Goal: Transaction & Acquisition: Purchase product/service

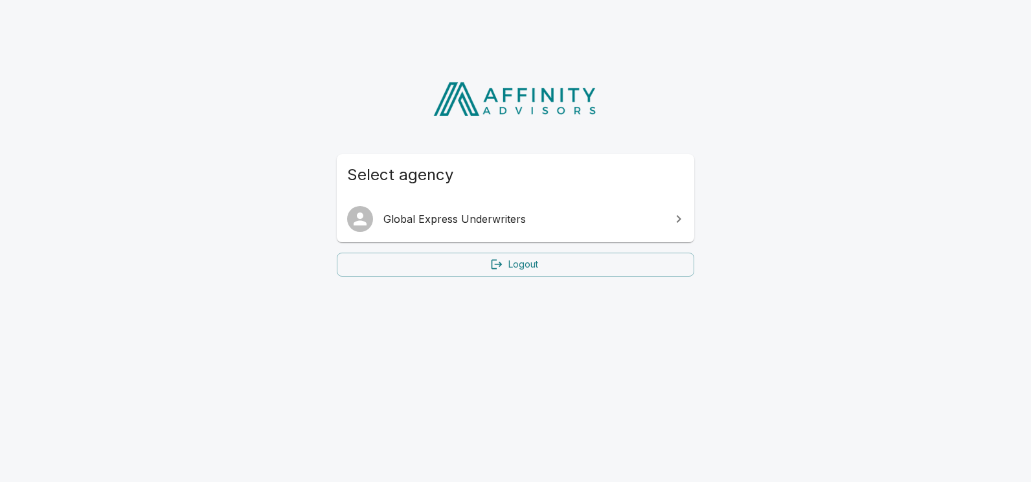
click at [468, 223] on span "Global Express Underwriters" at bounding box center [523, 219] width 280 height 16
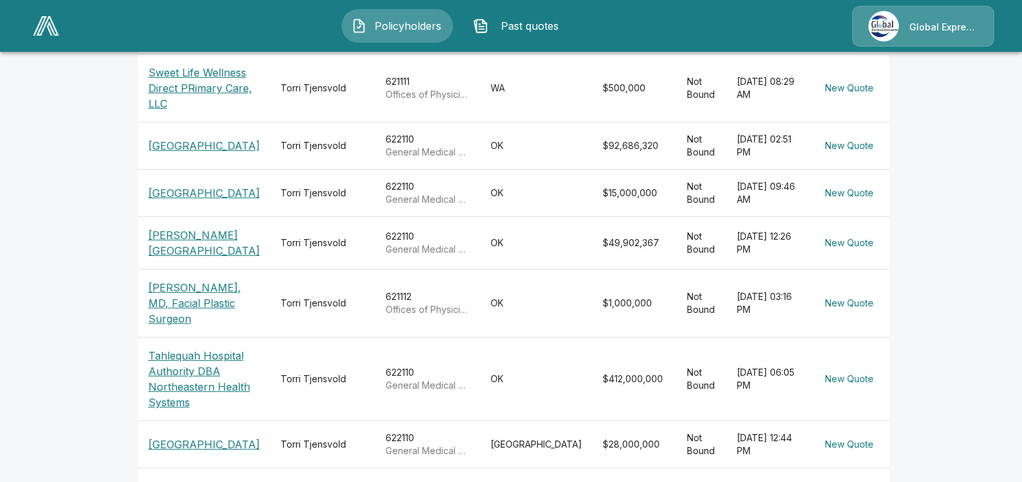
scroll to position [249, 0]
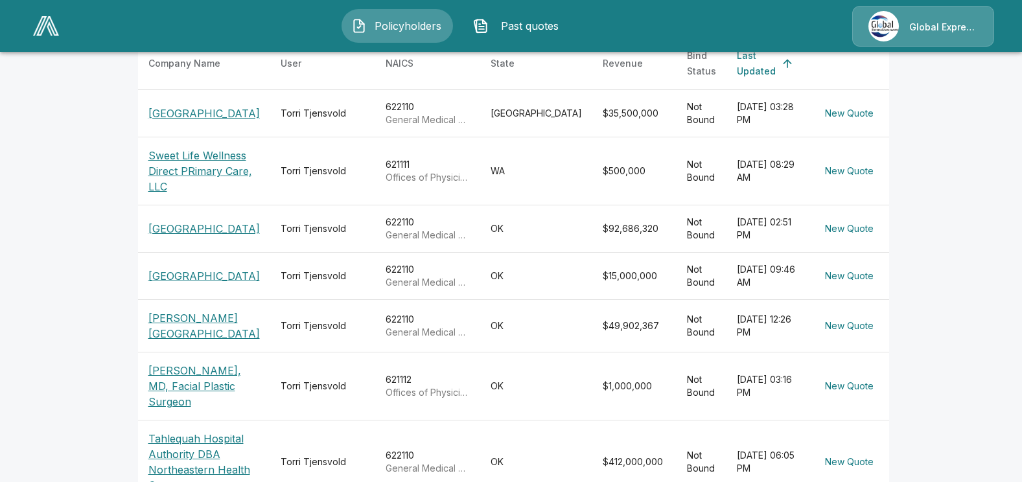
click at [184, 284] on p "Fairview Regional Medical Center" at bounding box center [203, 276] width 111 height 16
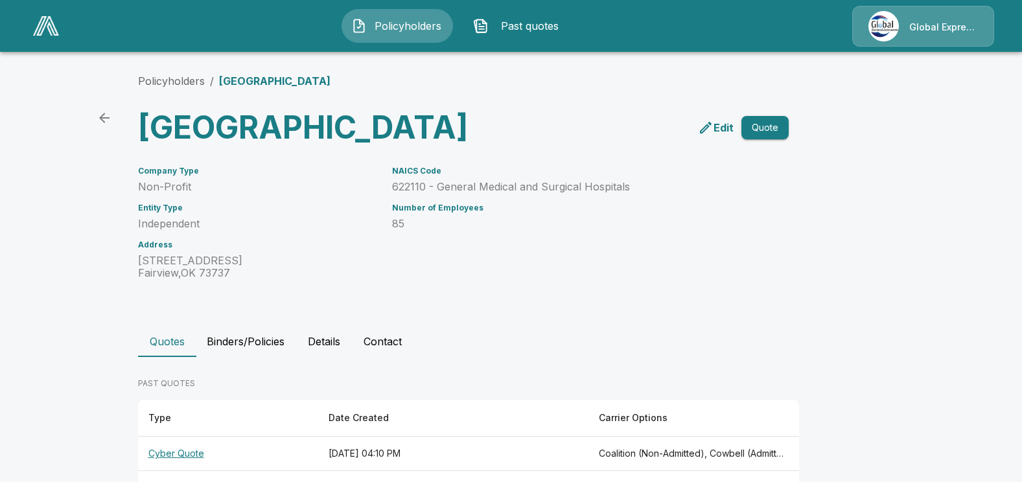
click at [502, 21] on span "Past quotes" at bounding box center [529, 26] width 71 height 16
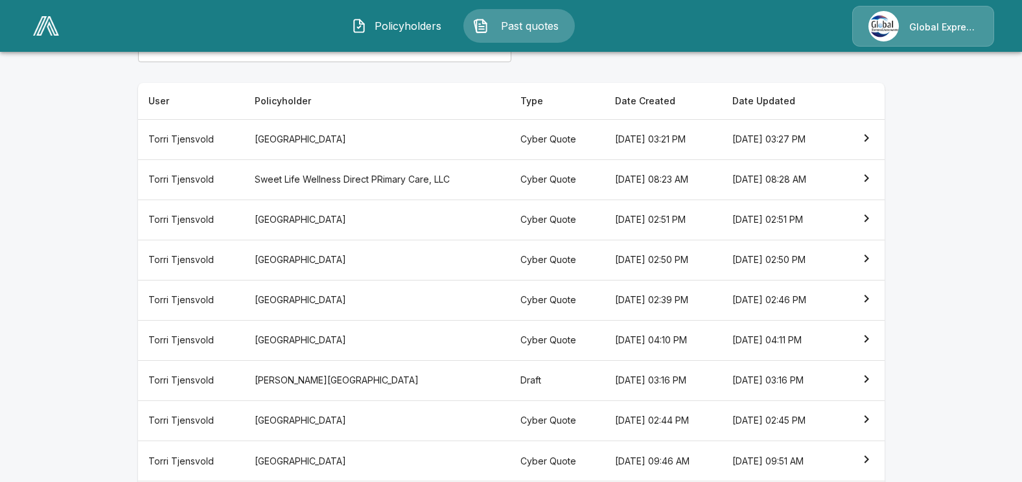
scroll to position [194, 0]
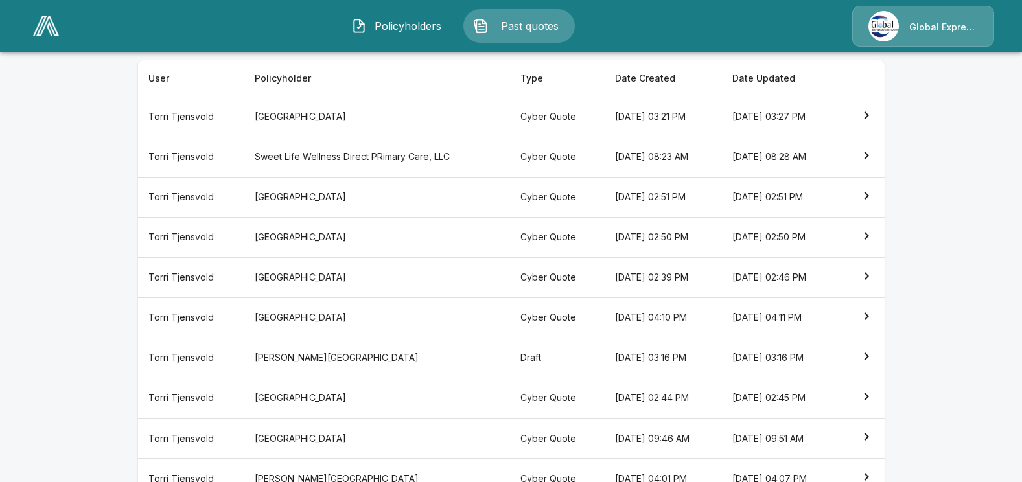
click at [874, 315] on icon "simple table" at bounding box center [866, 316] width 16 height 16
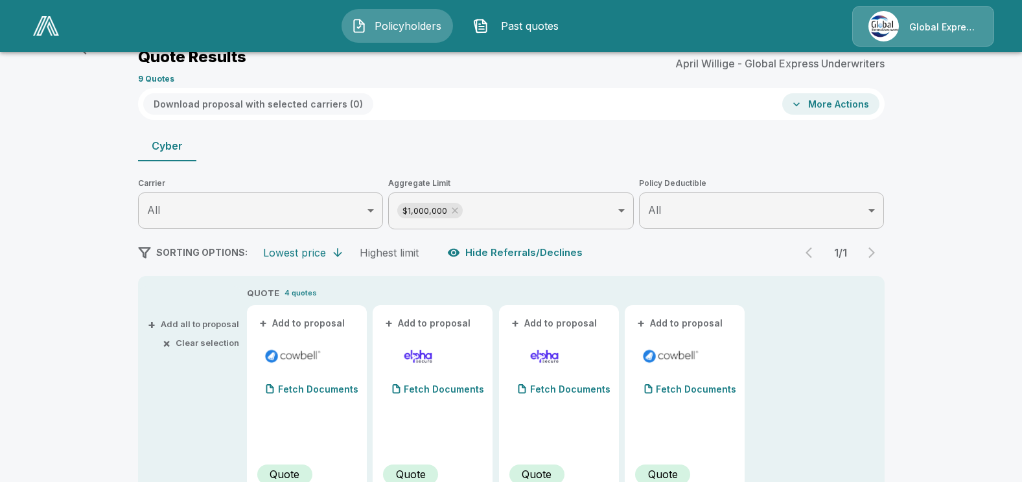
scroll to position [194, 0]
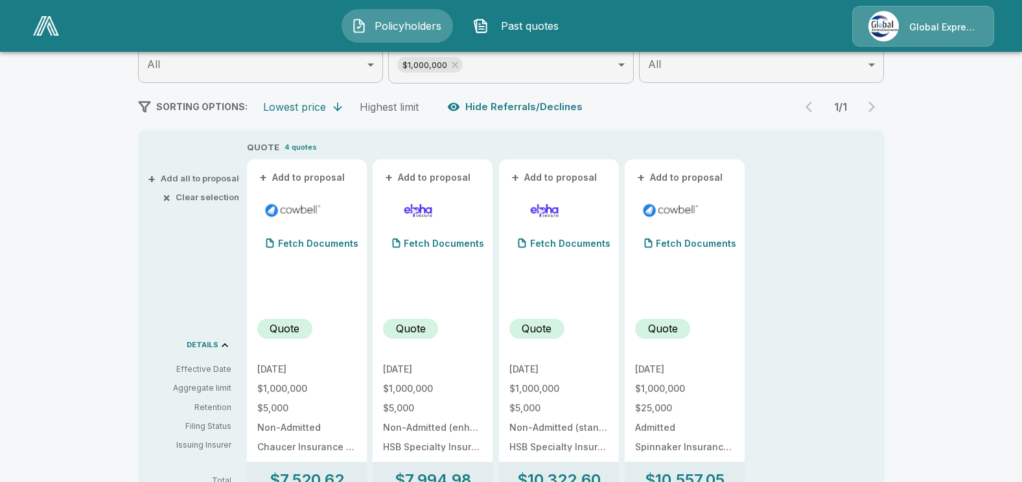
click at [511, 105] on button "Hide Referrals/Declines" at bounding box center [515, 107] width 143 height 25
click at [511, 105] on button "Show Referrals/Declines" at bounding box center [518, 107] width 148 height 25
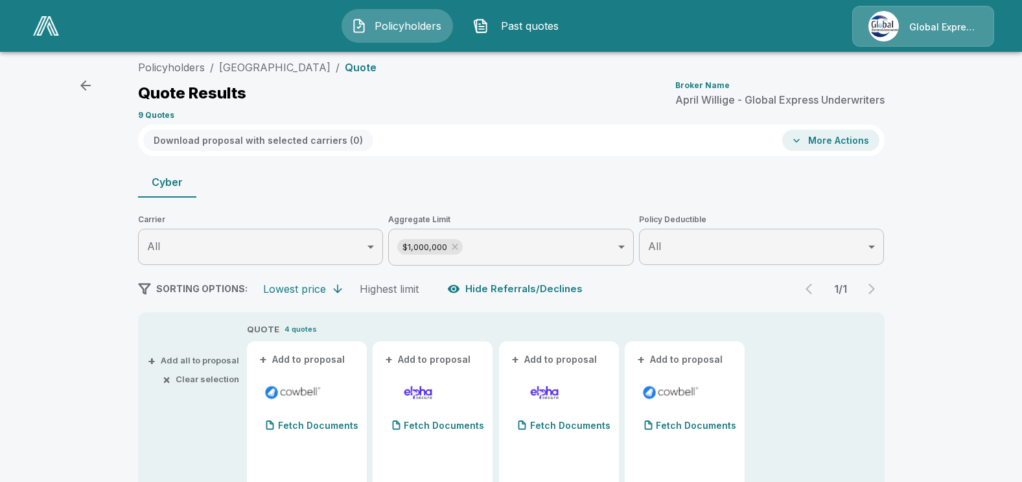
scroll to position [0, 0]
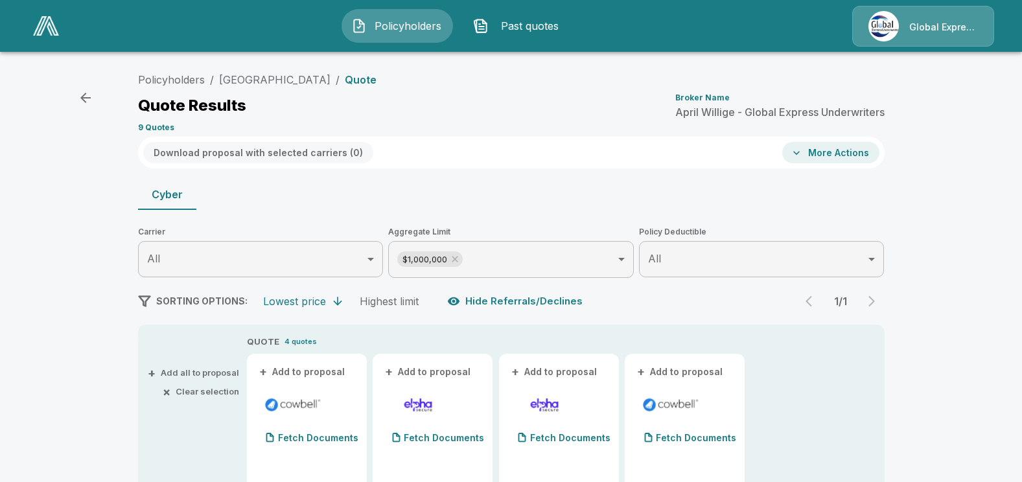
click at [84, 95] on icon "button" at bounding box center [86, 98] width 16 height 16
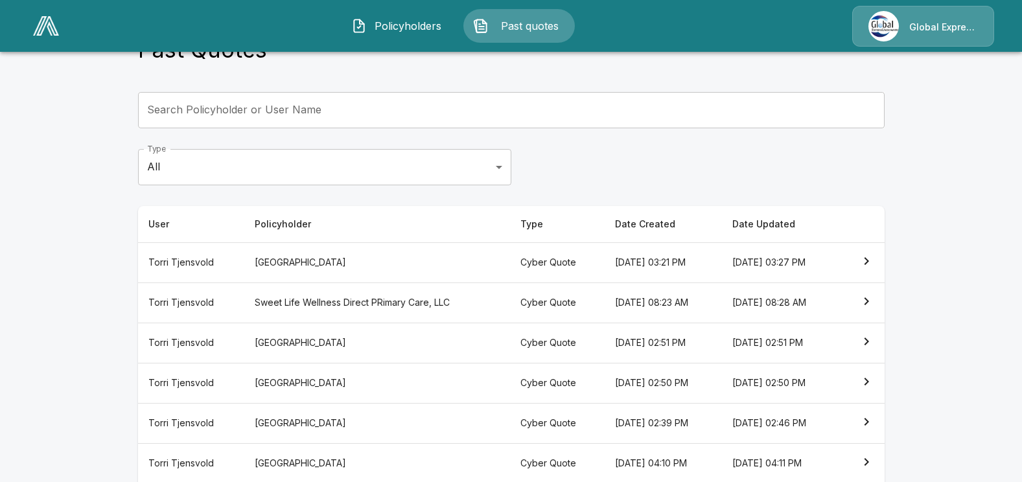
click at [397, 24] on span "Policyholders" at bounding box center [407, 26] width 71 height 16
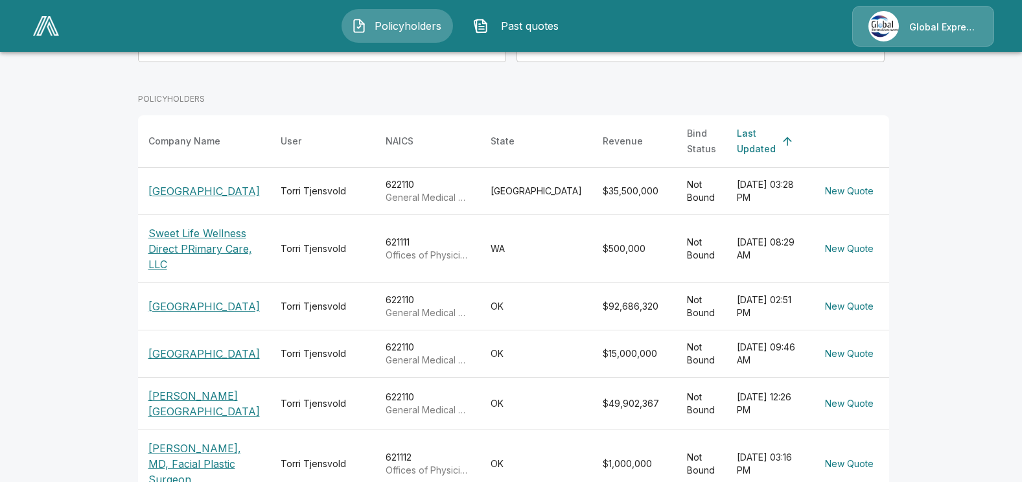
scroll to position [185, 0]
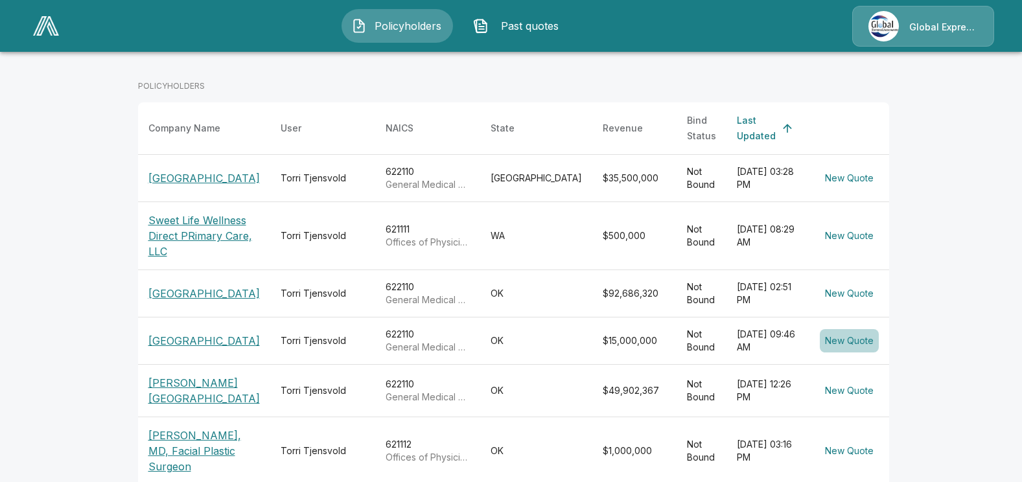
click at [857, 353] on button "New Quote" at bounding box center [848, 341] width 59 height 24
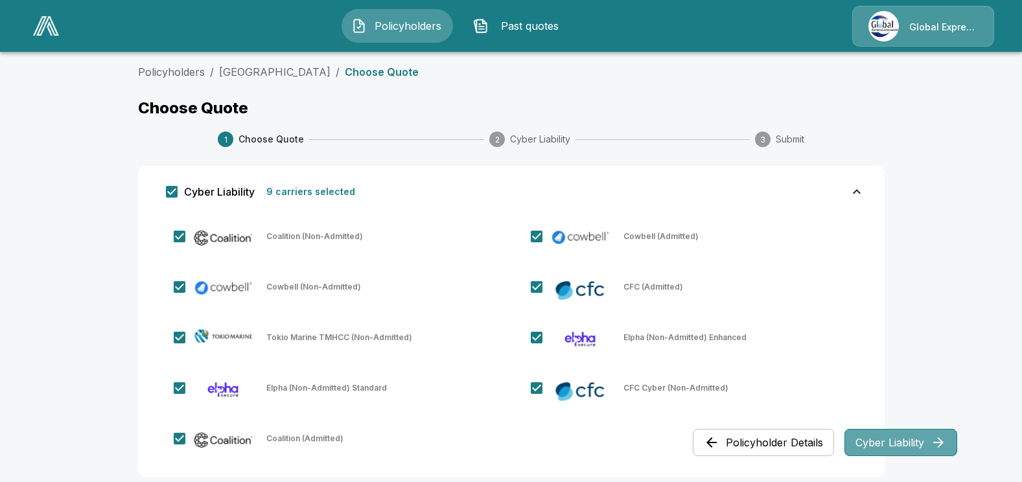
click at [906, 444] on button "Cyber Liability" at bounding box center [900, 442] width 113 height 27
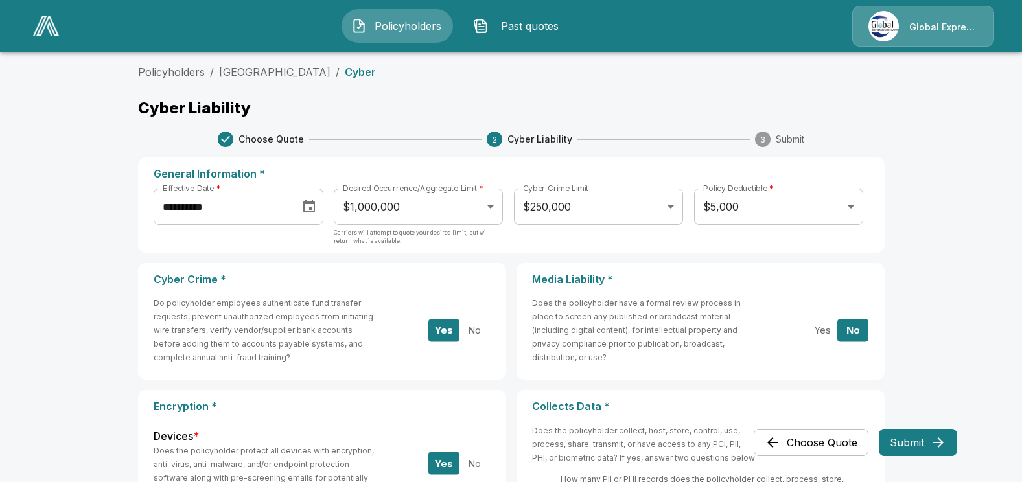
click at [908, 444] on button "Submit" at bounding box center [917, 442] width 78 height 27
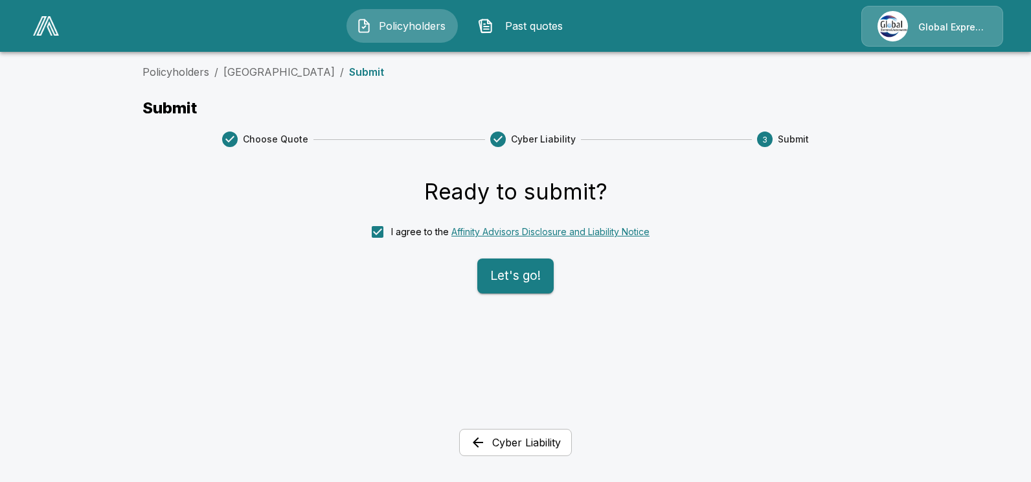
click at [502, 274] on button "Let's go!" at bounding box center [515, 275] width 76 height 35
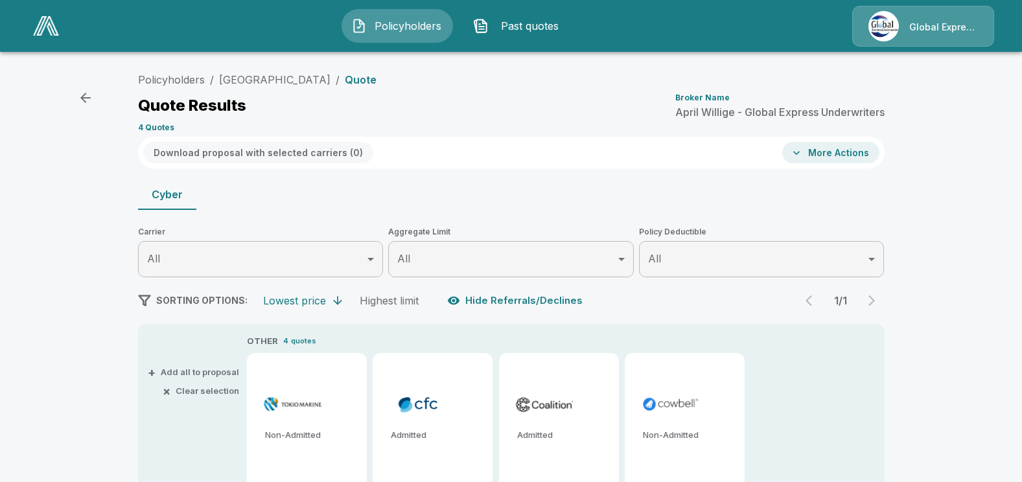
click at [510, 297] on button "Hide Referrals/Declines" at bounding box center [515, 300] width 143 height 25
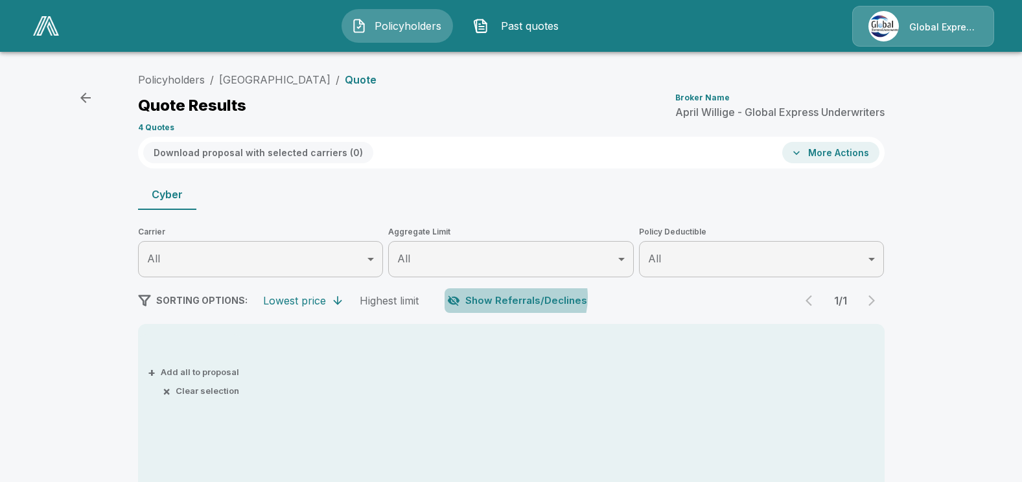
click at [510, 297] on button "Show Referrals/Declines" at bounding box center [518, 300] width 148 height 25
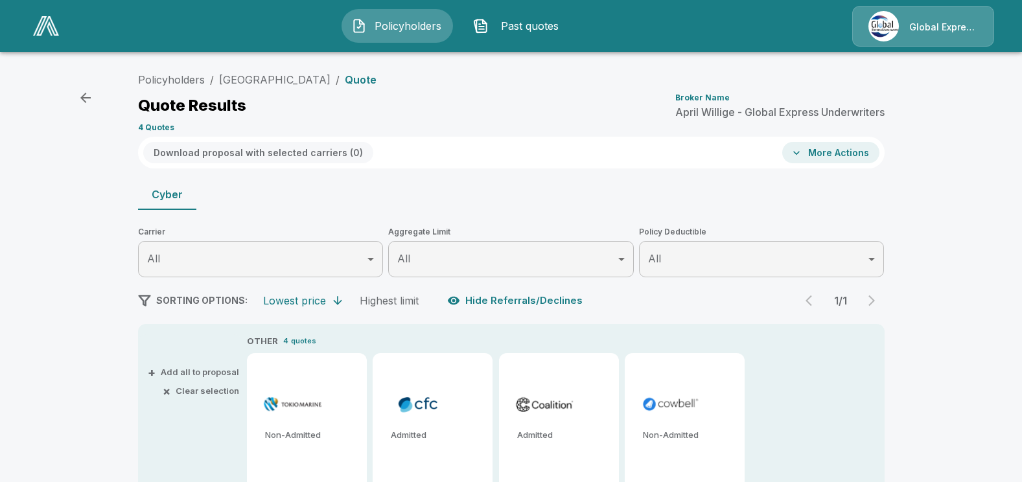
type input "*******"
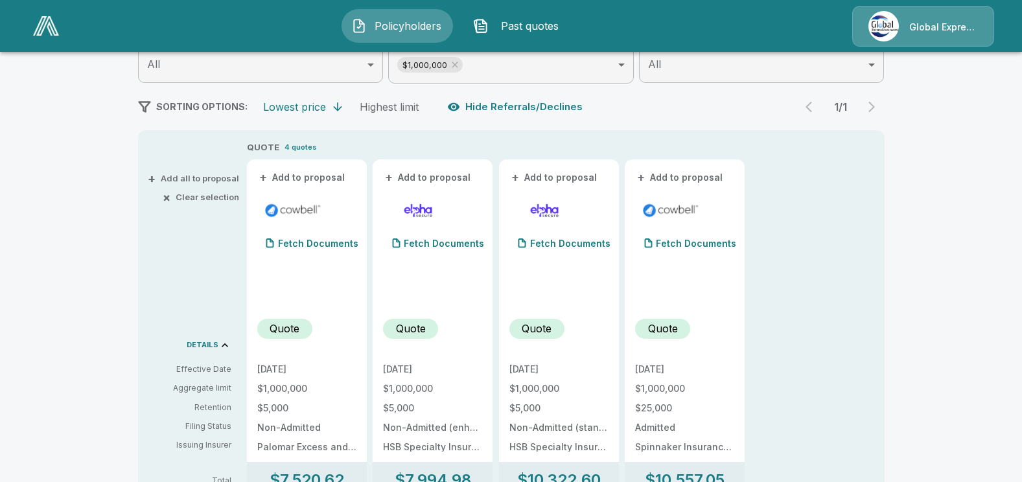
scroll to position [130, 0]
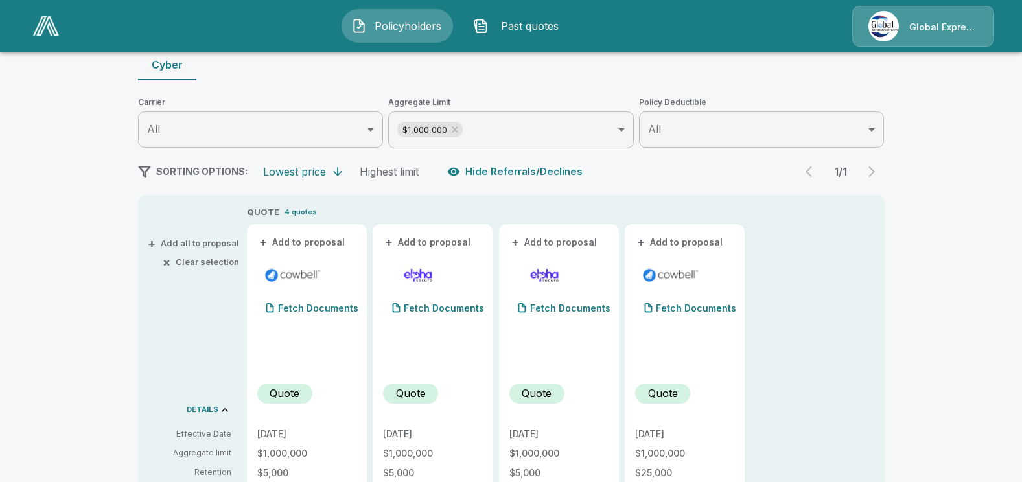
click at [512, 172] on button "Hide Referrals/Declines" at bounding box center [515, 171] width 143 height 25
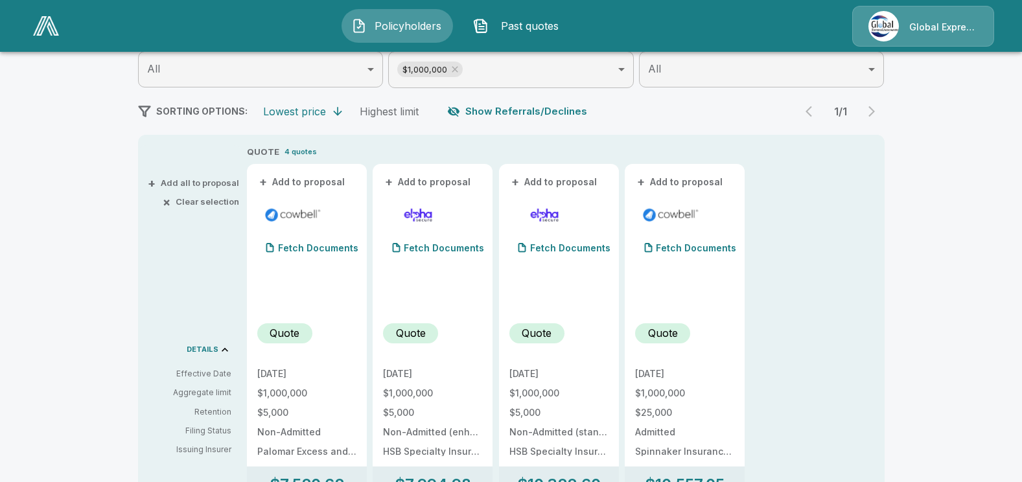
scroll to position [0, 0]
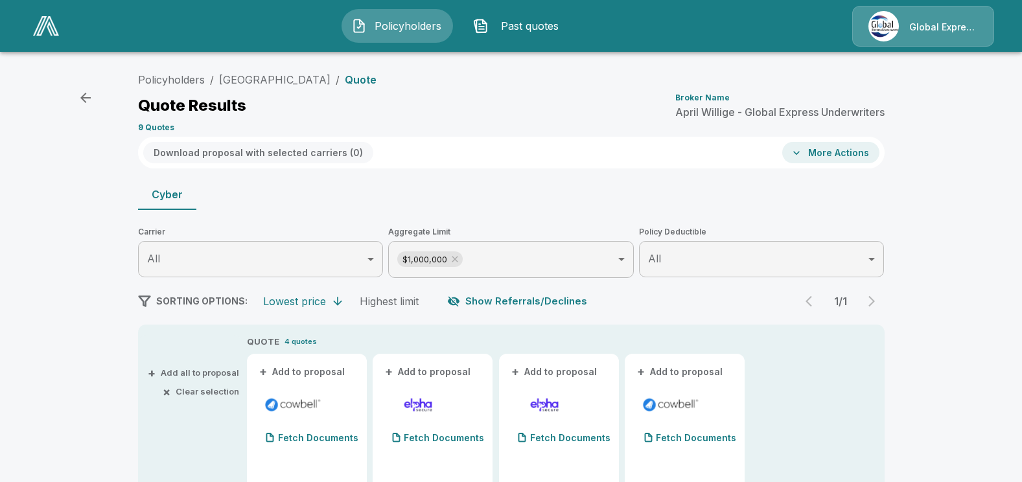
click at [85, 98] on icon "button" at bounding box center [85, 98] width 10 height 10
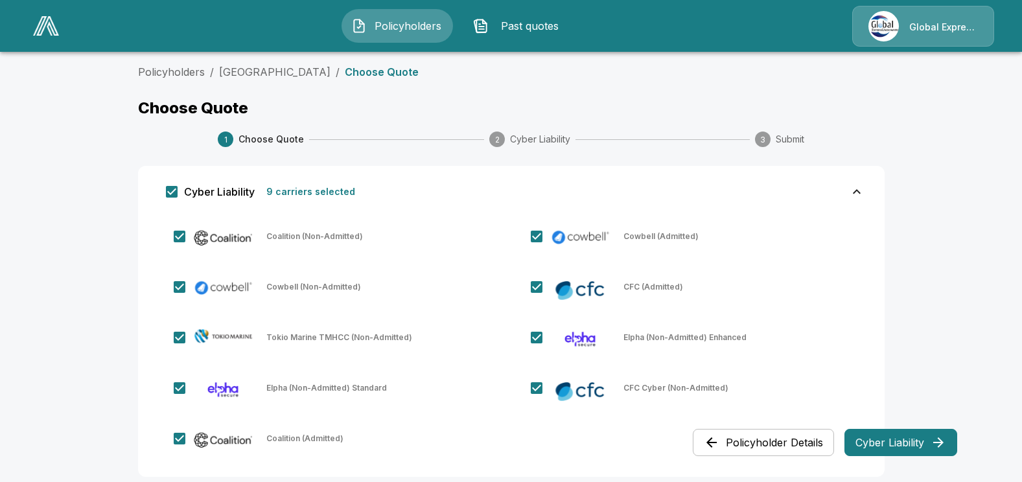
click at [893, 444] on button "Cyber Liability" at bounding box center [900, 442] width 113 height 27
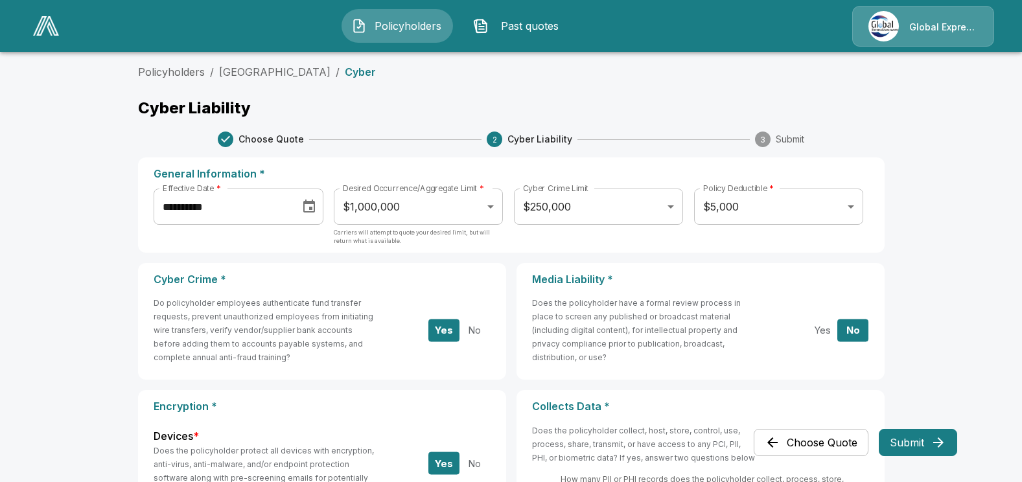
click at [893, 441] on button "Submit" at bounding box center [917, 442] width 78 height 27
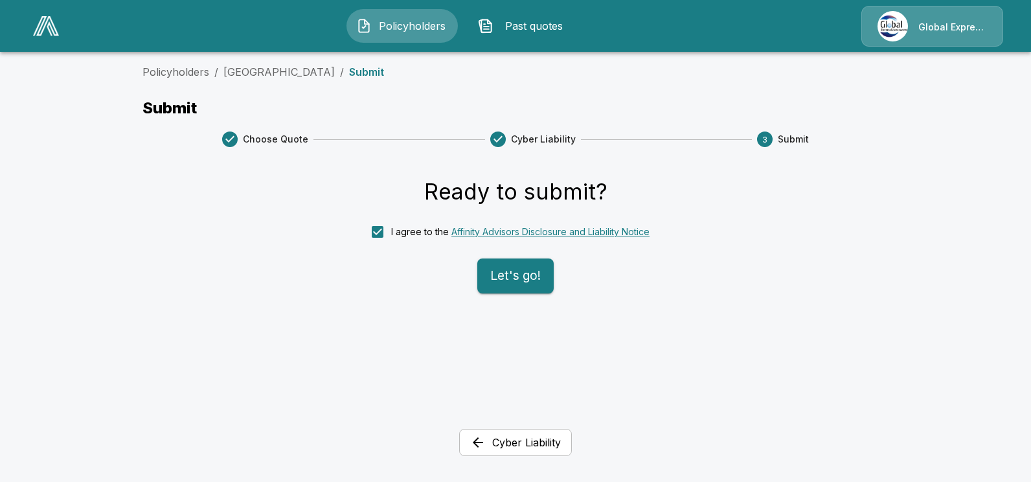
click at [512, 276] on button "Let's go!" at bounding box center [515, 275] width 76 height 35
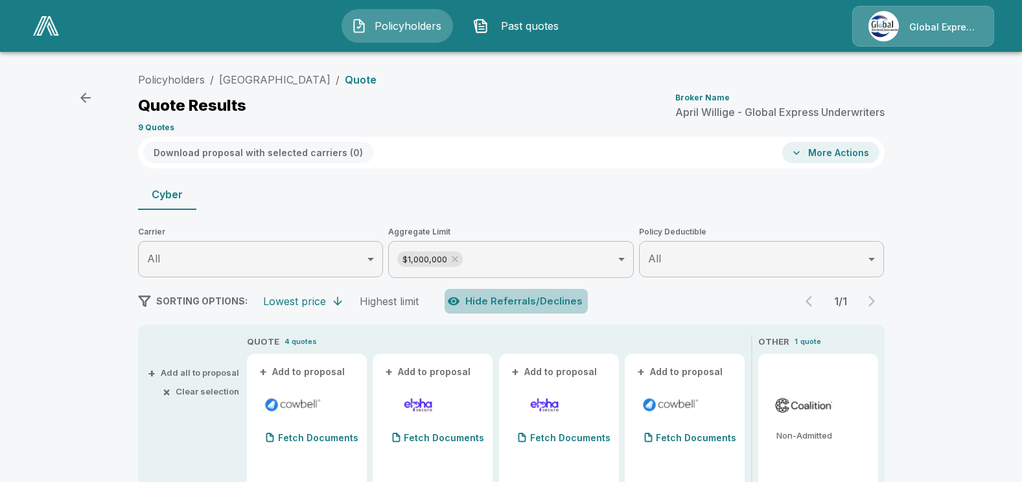
click at [525, 296] on button "Hide Referrals/Declines" at bounding box center [515, 301] width 143 height 25
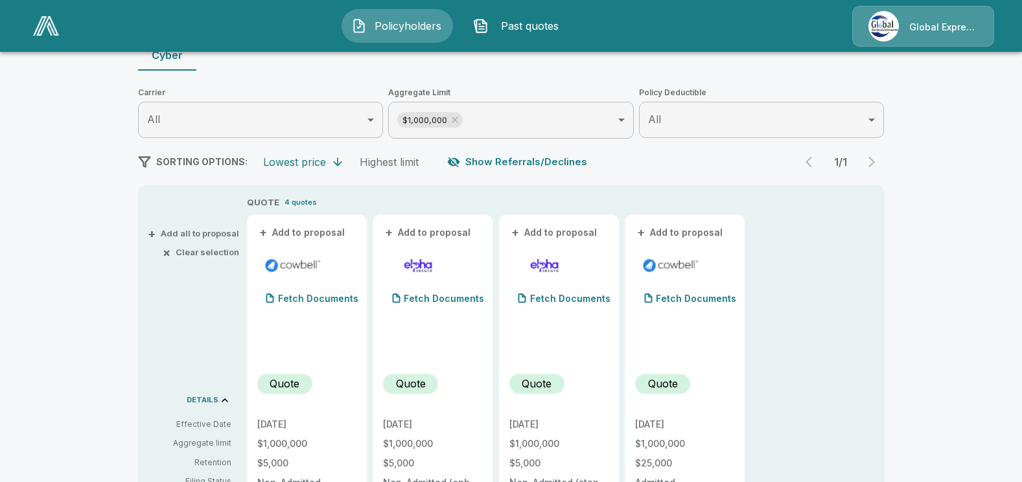
scroll to position [65, 0]
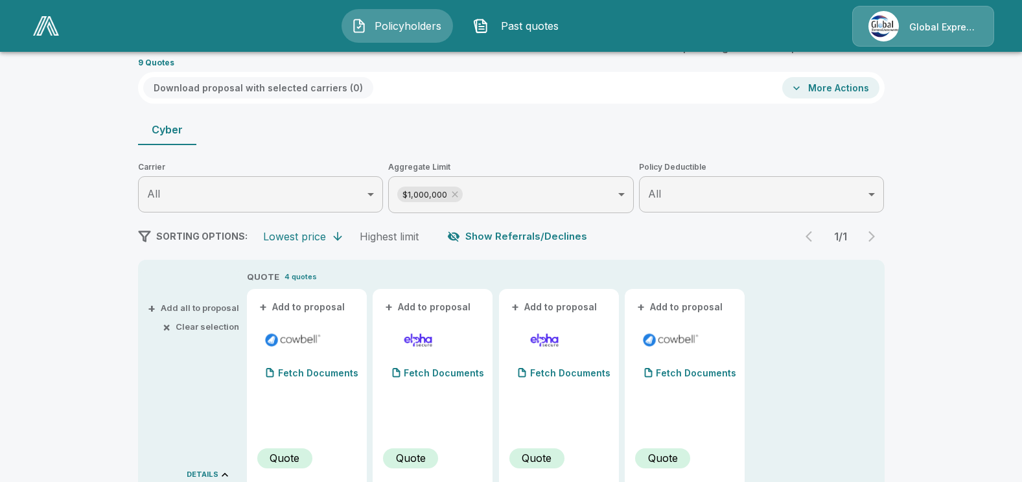
click at [511, 231] on button "Show Referrals/Declines" at bounding box center [518, 236] width 148 height 25
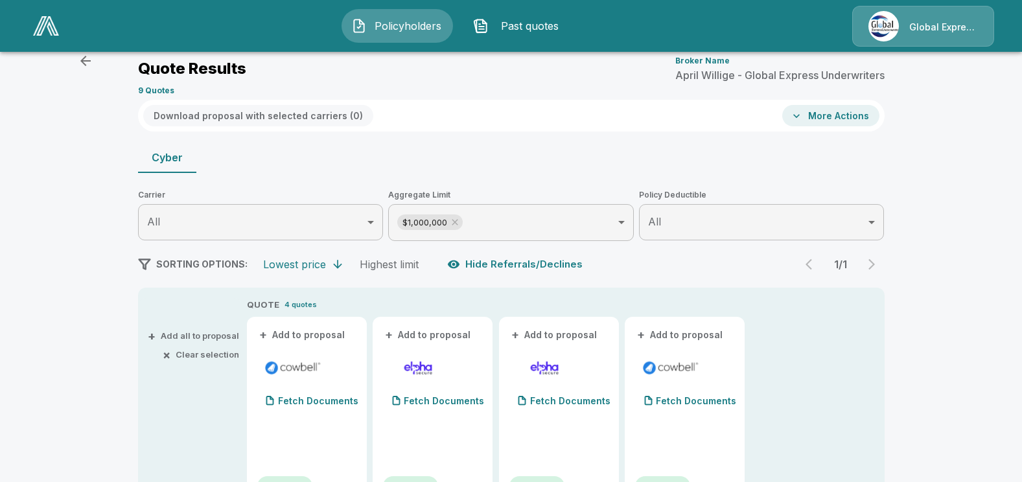
scroll to position [5, 0]
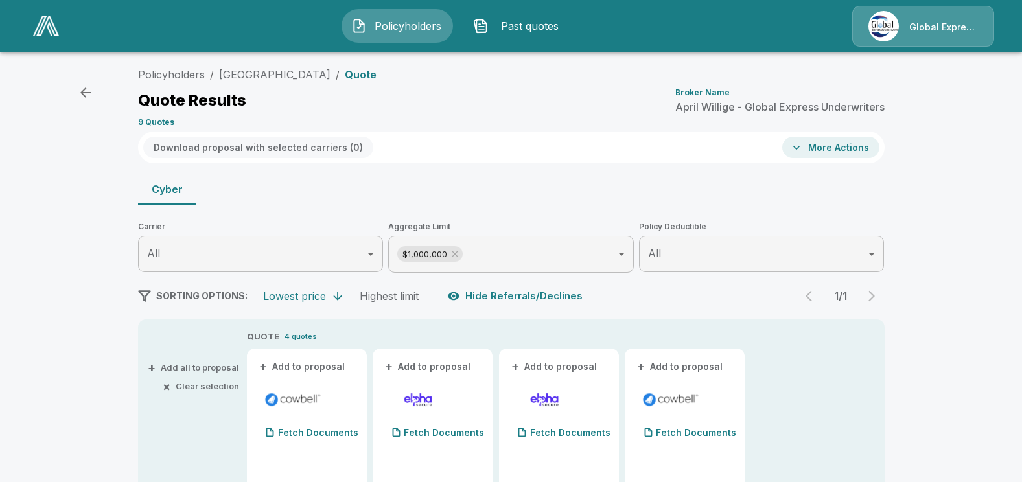
click at [300, 299] on div "Lowest price" at bounding box center [294, 296] width 63 height 13
click at [321, 295] on div "Lowest price" at bounding box center [294, 296] width 63 height 13
click at [387, 298] on div "Highest limit" at bounding box center [389, 296] width 59 height 13
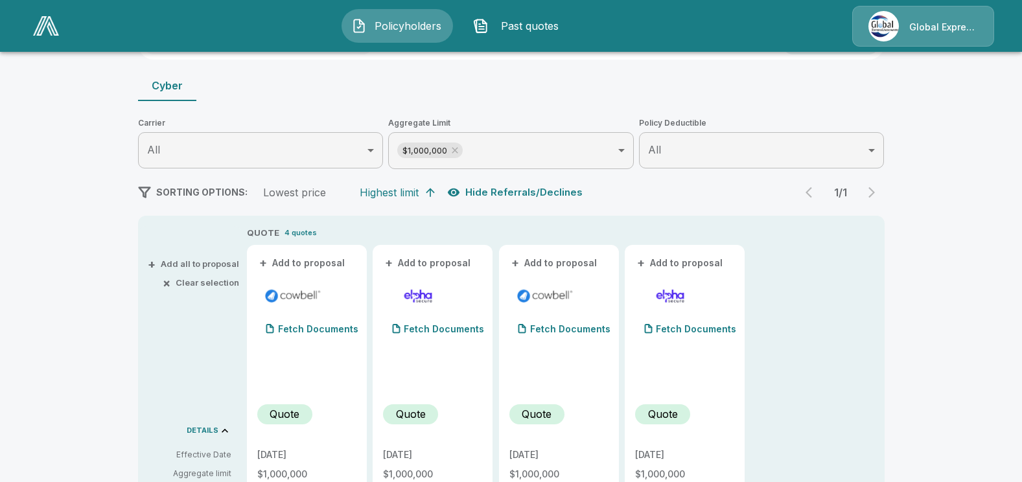
scroll to position [200, 0]
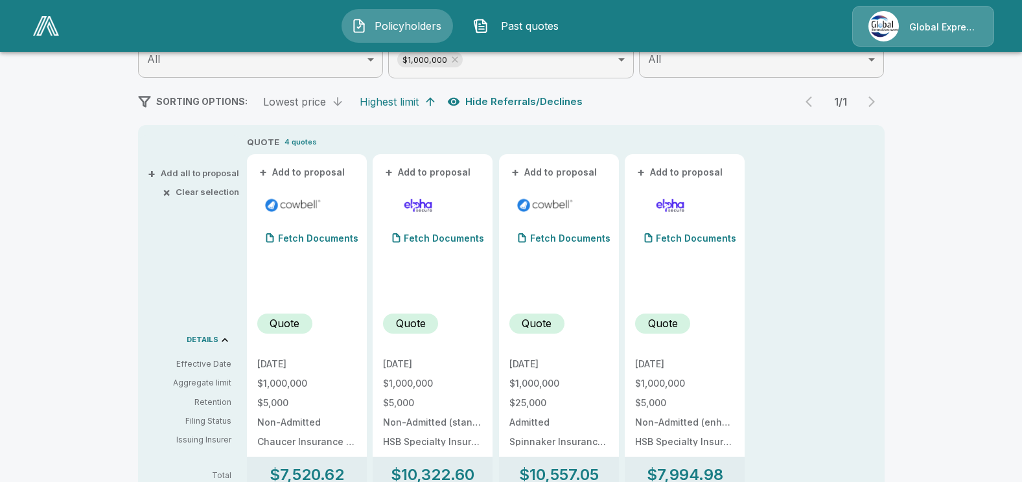
click at [295, 96] on div "Lowest price" at bounding box center [294, 101] width 63 height 13
click at [293, 98] on div "Lowest price" at bounding box center [294, 101] width 63 height 13
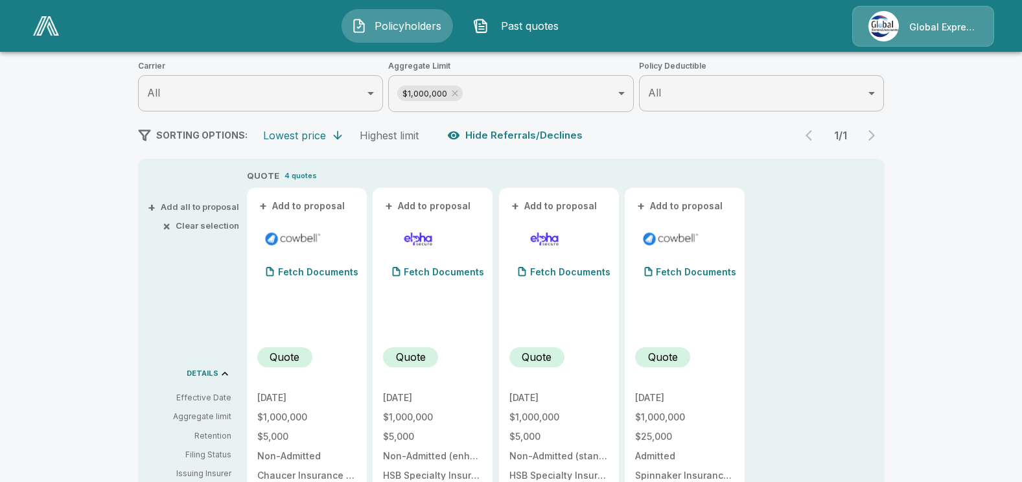
scroll to position [130, 0]
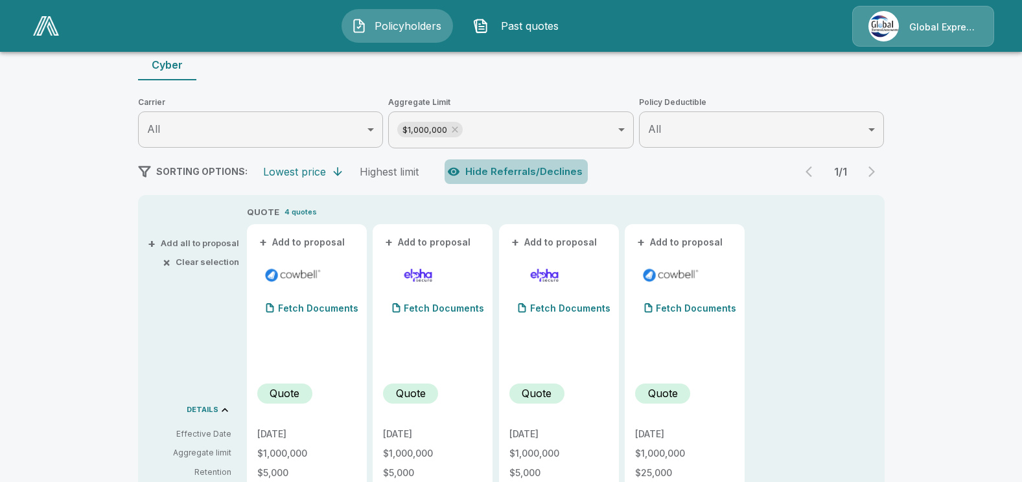
click at [520, 171] on button "Hide Referrals/Declines" at bounding box center [515, 171] width 143 height 25
click at [547, 173] on button "Show Referrals/Declines" at bounding box center [518, 171] width 148 height 25
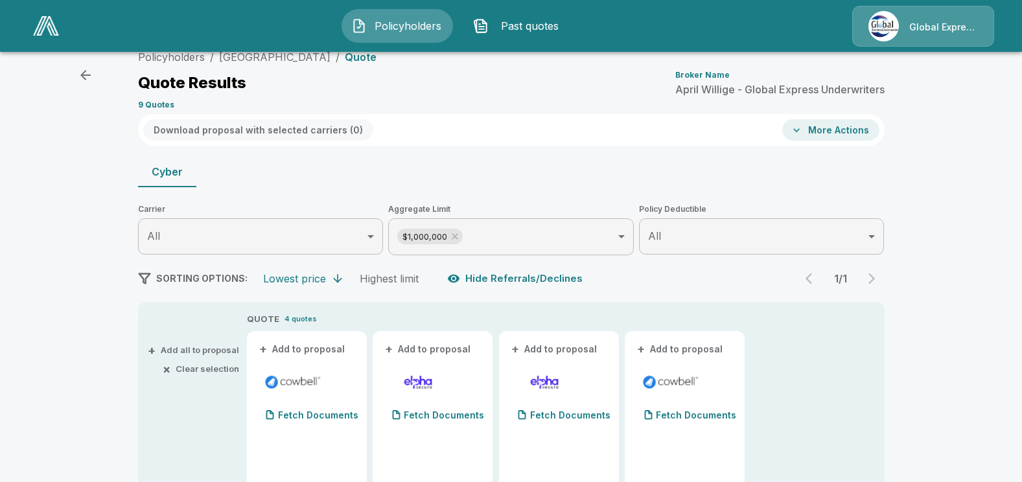
scroll to position [0, 0]
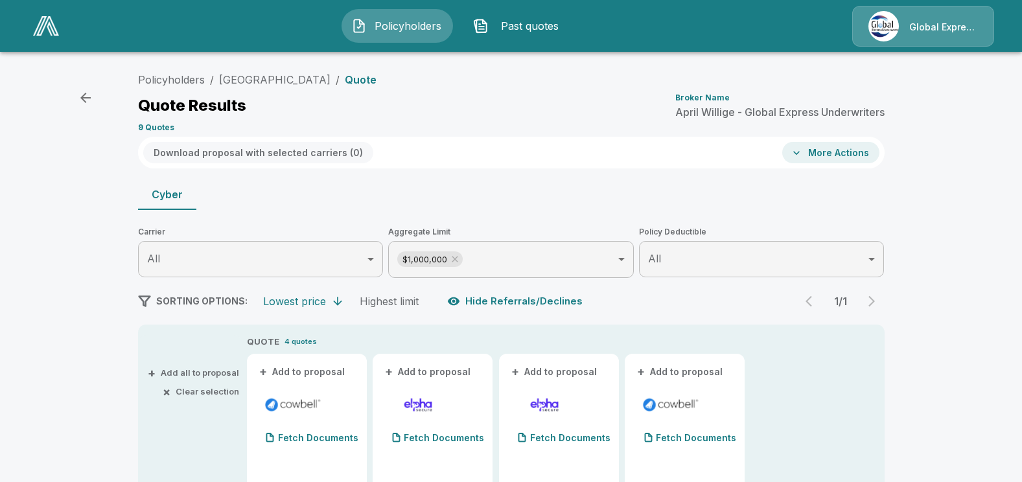
click at [562, 299] on button "Hide Referrals/Declines" at bounding box center [515, 301] width 143 height 25
click at [376, 77] on p "Quote" at bounding box center [361, 79] width 32 height 10
click at [830, 152] on button "More Actions" at bounding box center [830, 152] width 97 height 21
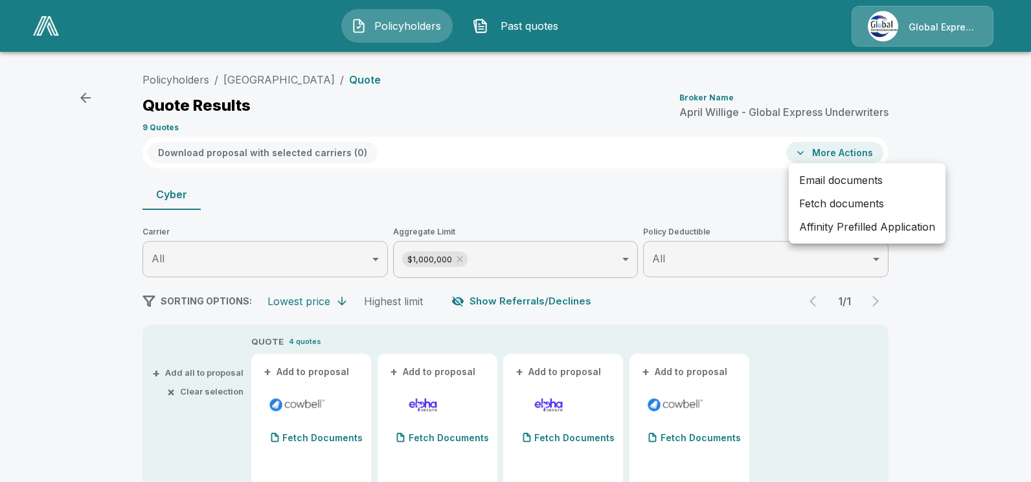
click at [975, 330] on div at bounding box center [515, 241] width 1031 height 482
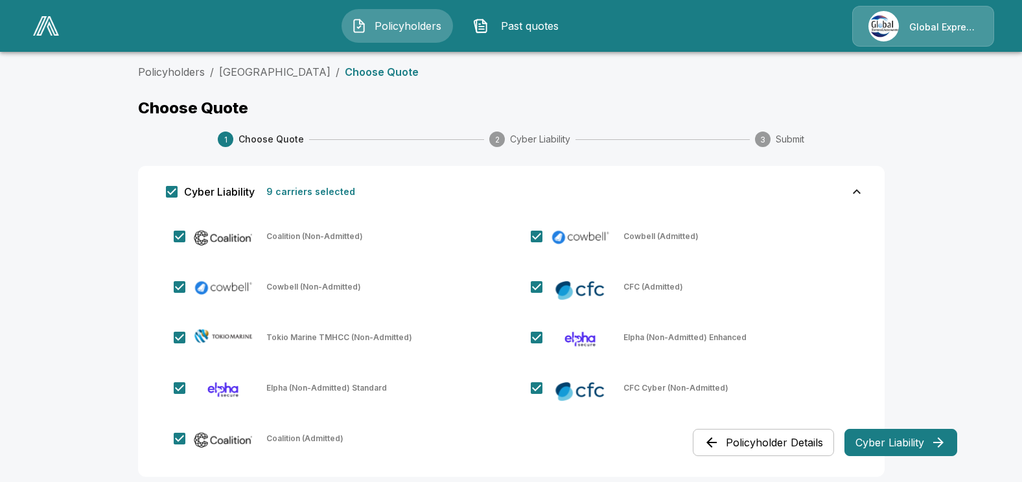
click at [915, 446] on button "Cyber Liability" at bounding box center [900, 442] width 113 height 27
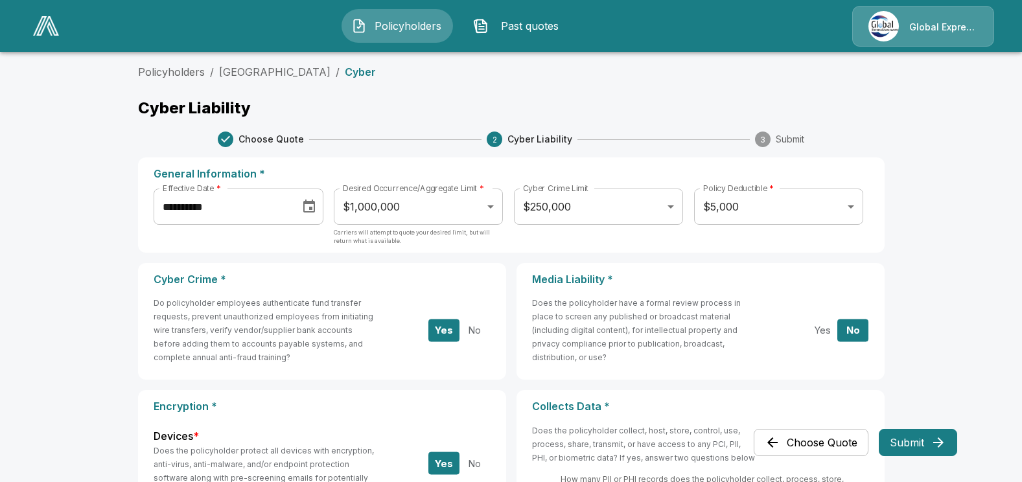
click at [928, 439] on button "Submit" at bounding box center [917, 442] width 78 height 27
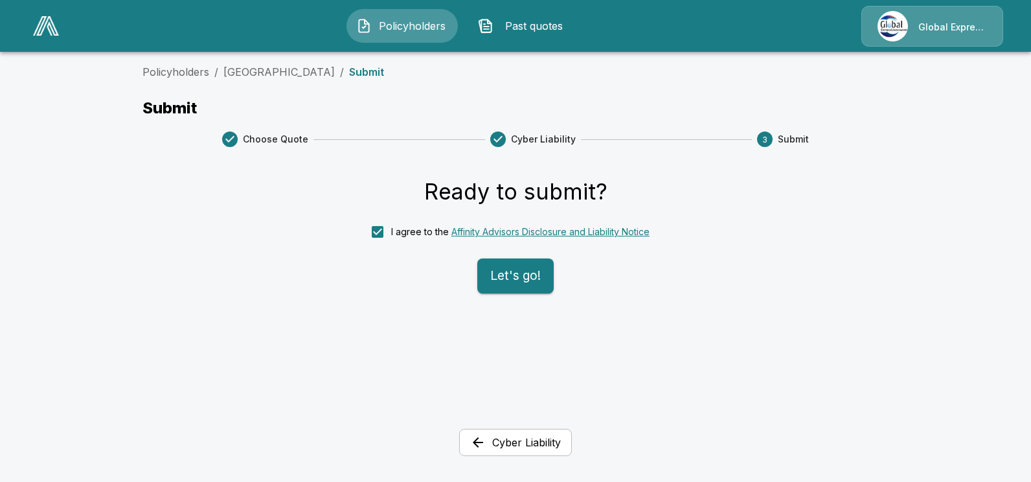
click at [514, 279] on button "Let's go!" at bounding box center [515, 275] width 76 height 35
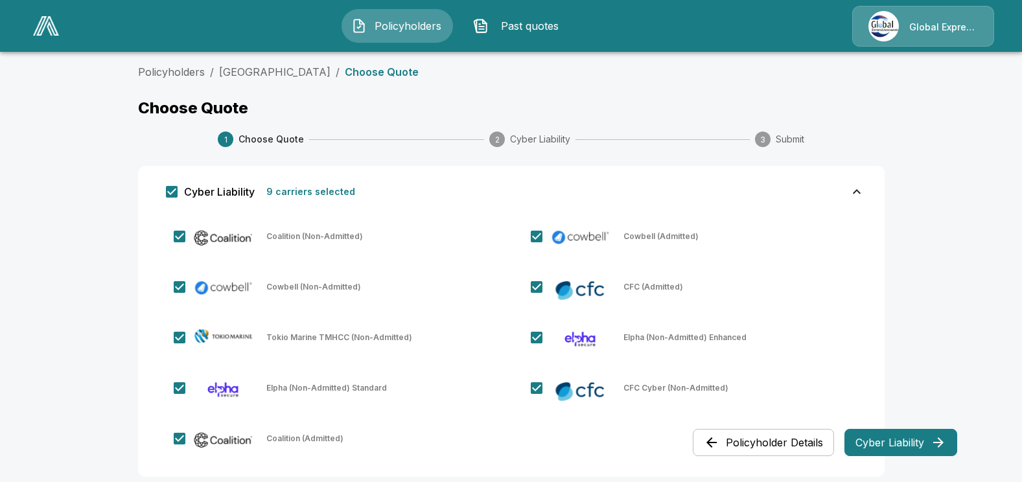
click at [391, 25] on span "Policyholders" at bounding box center [407, 26] width 71 height 16
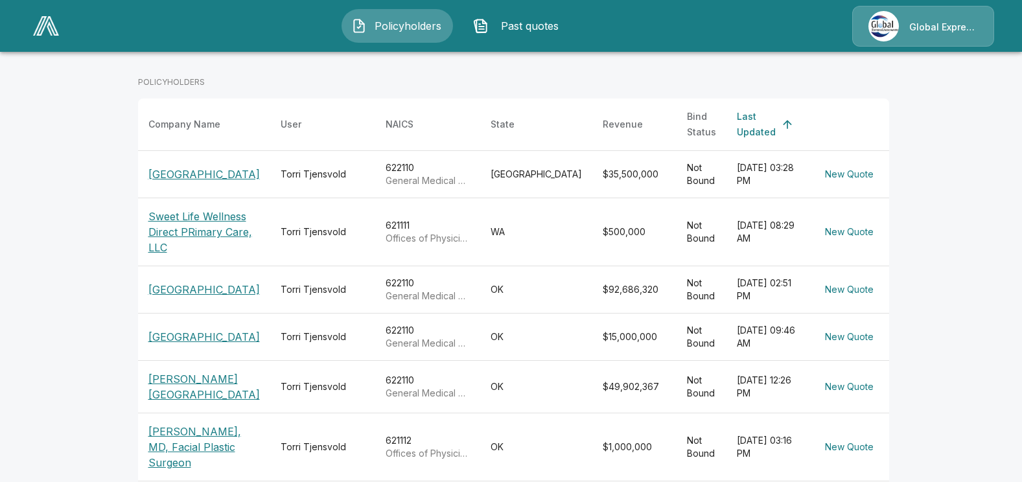
scroll to position [194, 0]
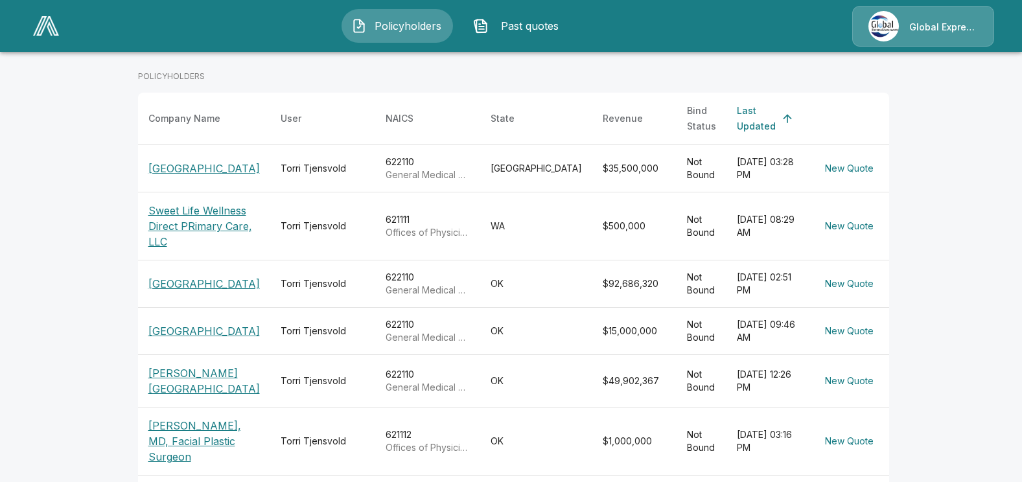
click at [205, 339] on p "[GEOGRAPHIC_DATA]" at bounding box center [203, 331] width 111 height 16
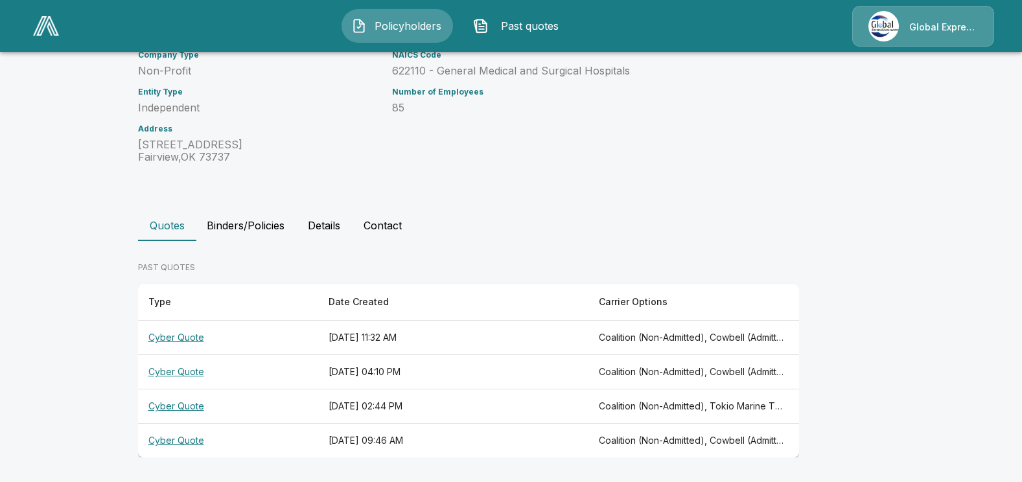
scroll to position [152, 0]
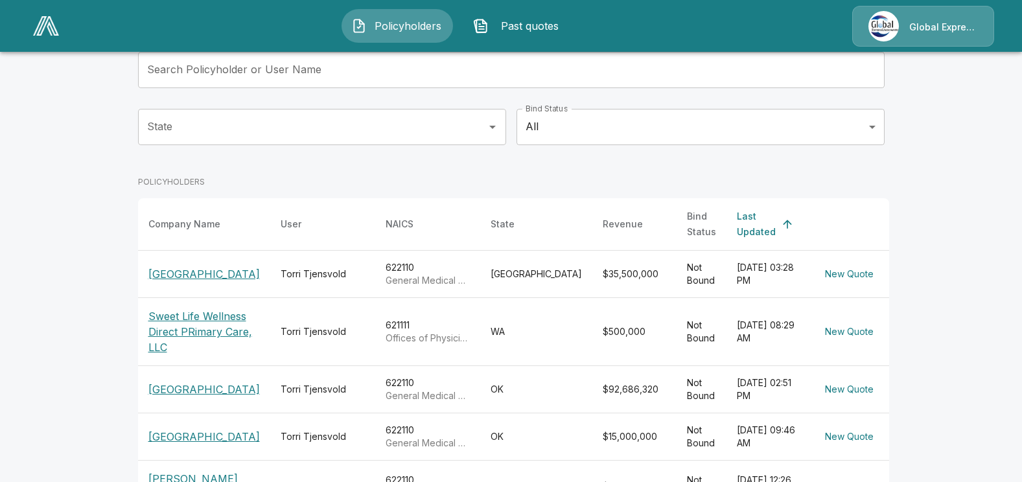
scroll to position [130, 0]
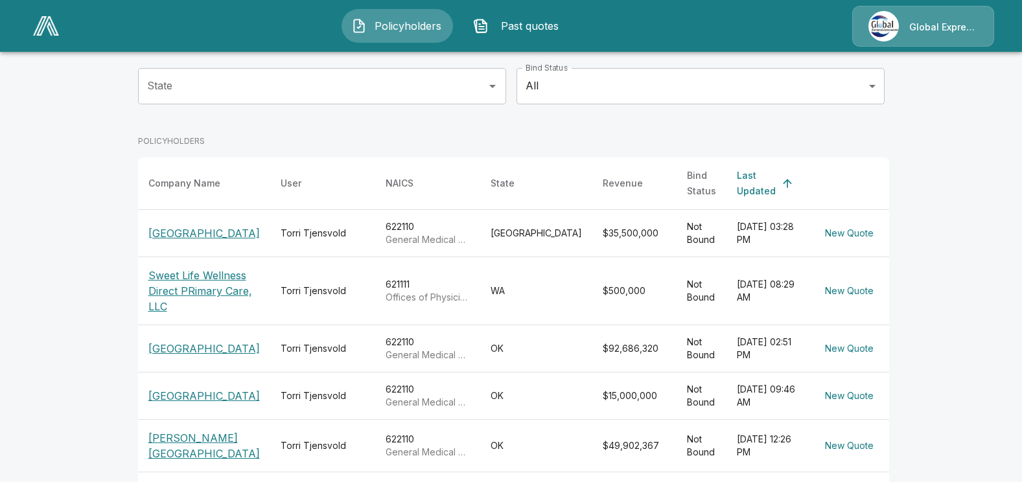
click at [852, 408] on button "New Quote" at bounding box center [848, 396] width 59 height 24
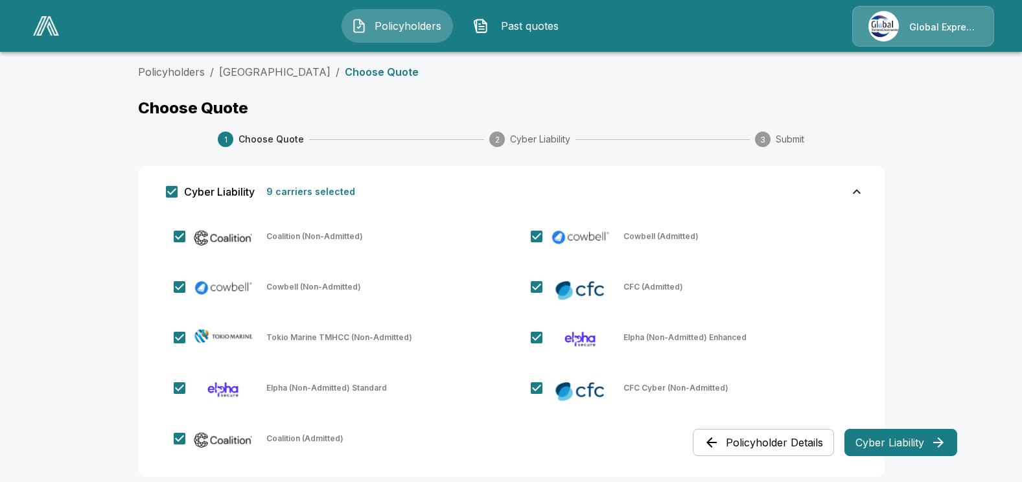
click at [906, 439] on button "Cyber Liability" at bounding box center [900, 442] width 113 height 27
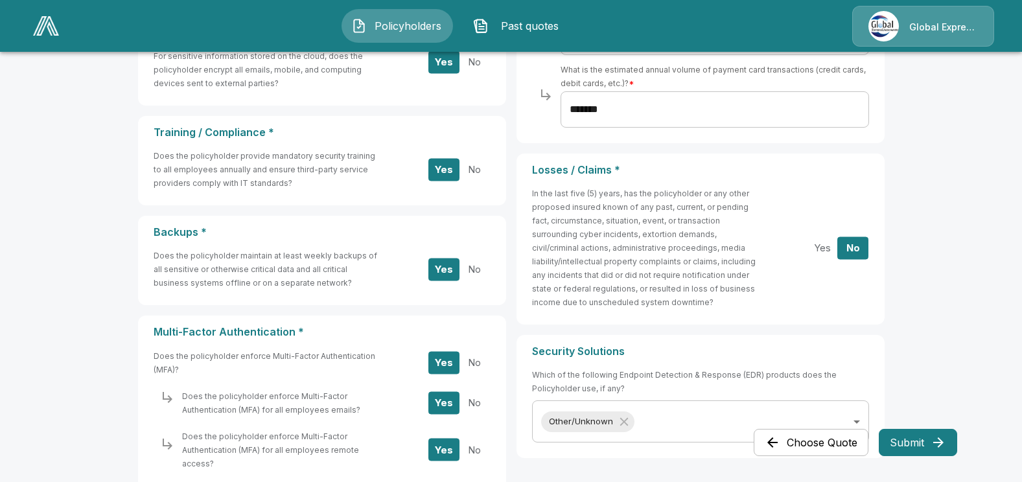
scroll to position [628, 0]
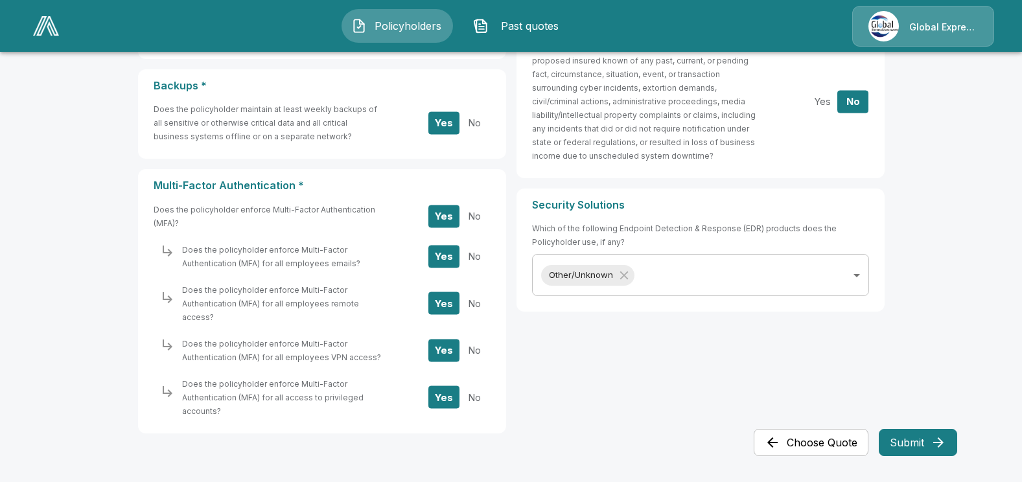
click at [934, 442] on icon "button" at bounding box center [938, 442] width 10 height 10
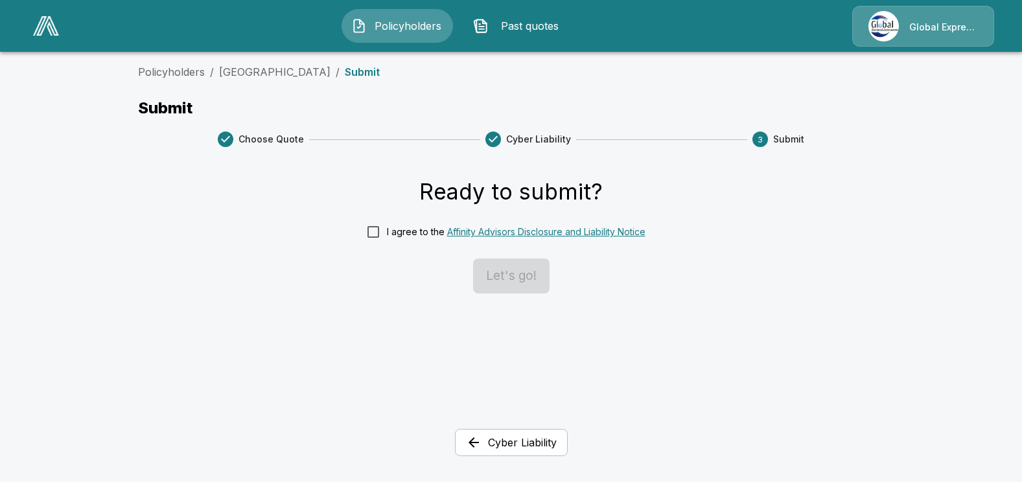
scroll to position [0, 0]
click at [518, 282] on button "Let's go!" at bounding box center [515, 275] width 76 height 35
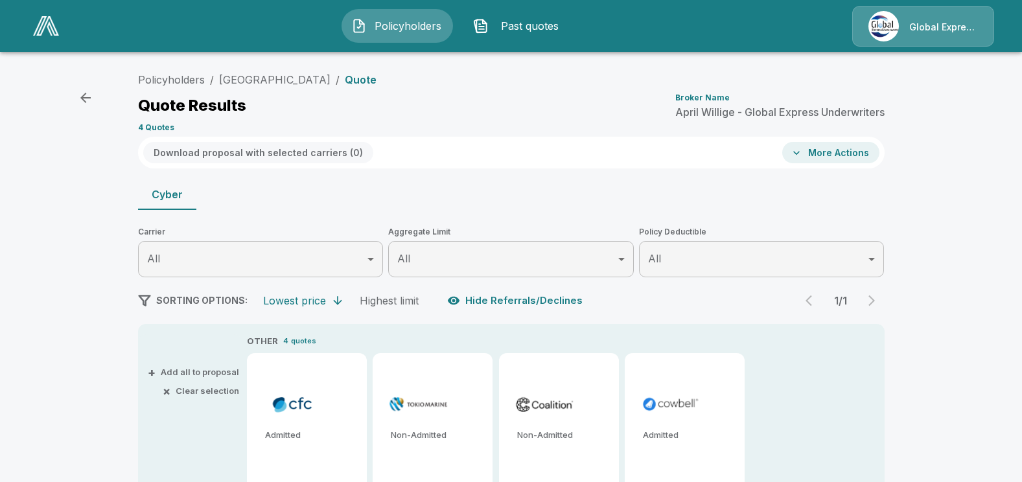
click at [524, 299] on button "Hide Referrals/Declines" at bounding box center [515, 300] width 143 height 25
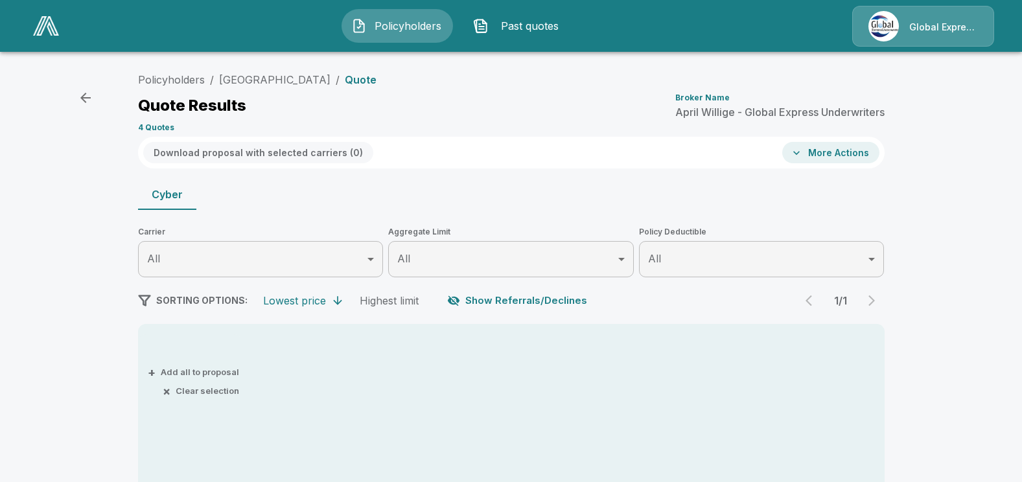
scroll to position [130, 0]
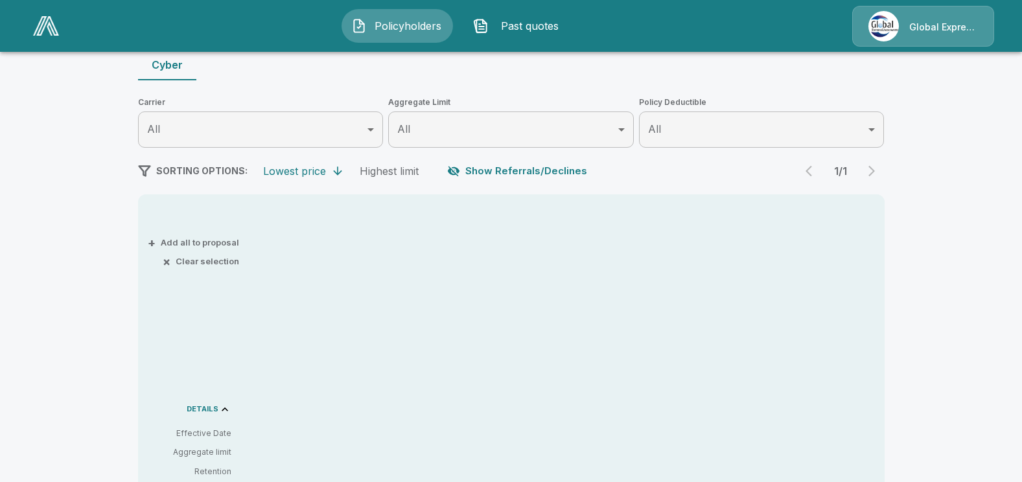
type input "*******"
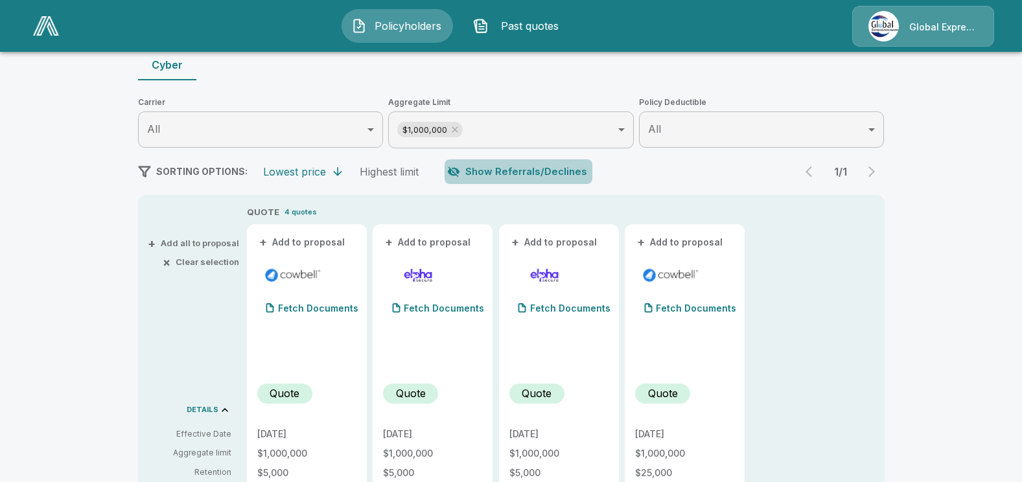
click at [531, 170] on button "Show Referrals/Declines" at bounding box center [518, 171] width 148 height 25
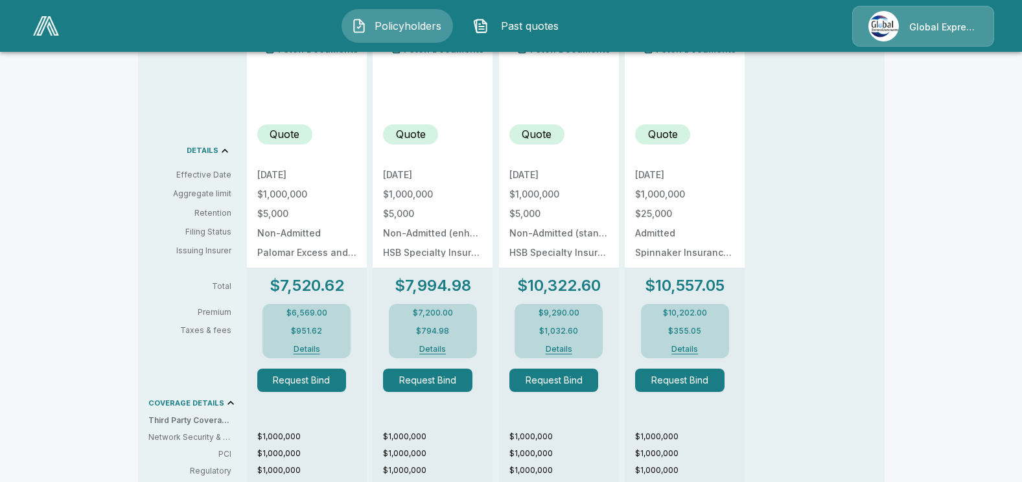
scroll to position [394, 0]
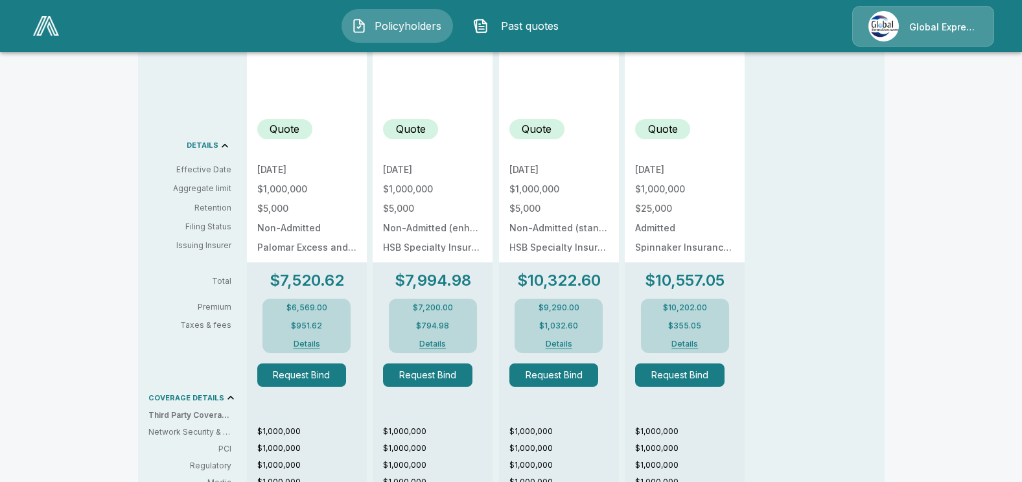
click at [315, 343] on button "Details" at bounding box center [306, 344] width 52 height 8
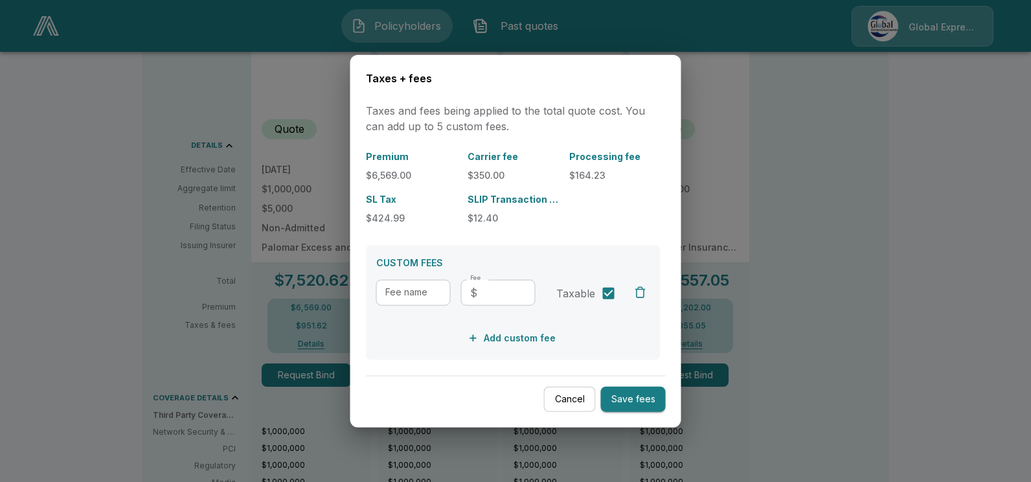
click at [582, 400] on button "Cancel" at bounding box center [570, 399] width 52 height 25
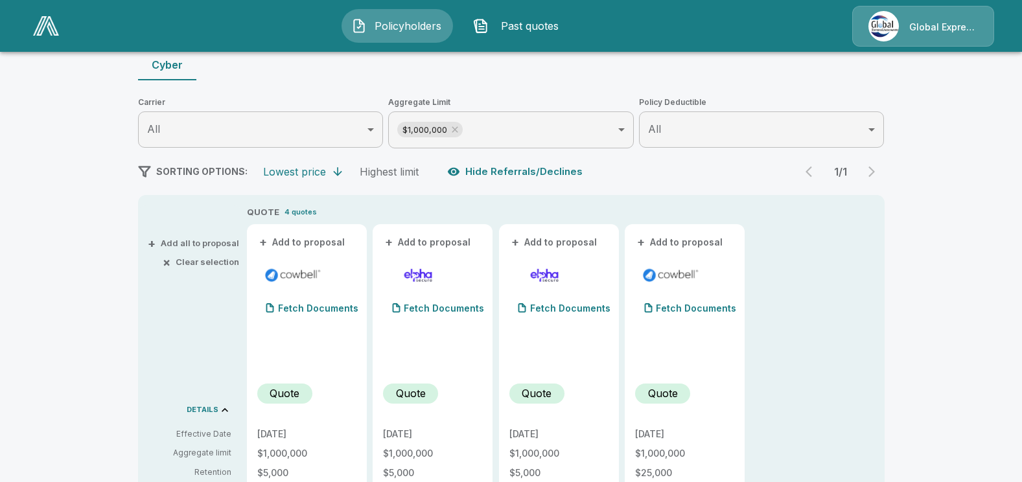
scroll to position [0, 0]
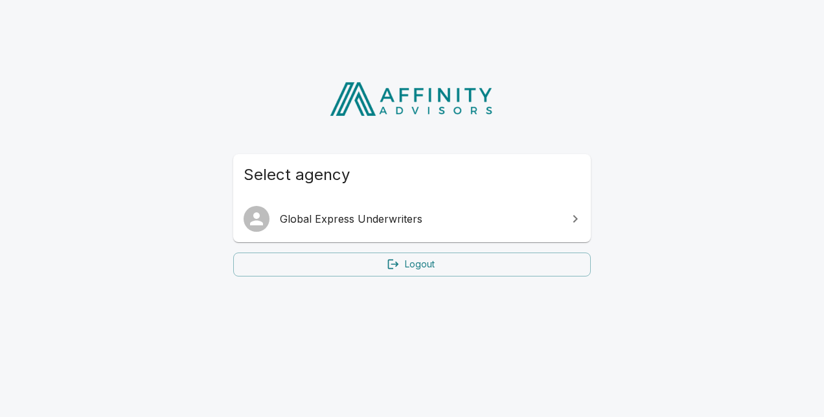
click at [330, 216] on span "Global Express Underwriters" at bounding box center [420, 219] width 280 height 16
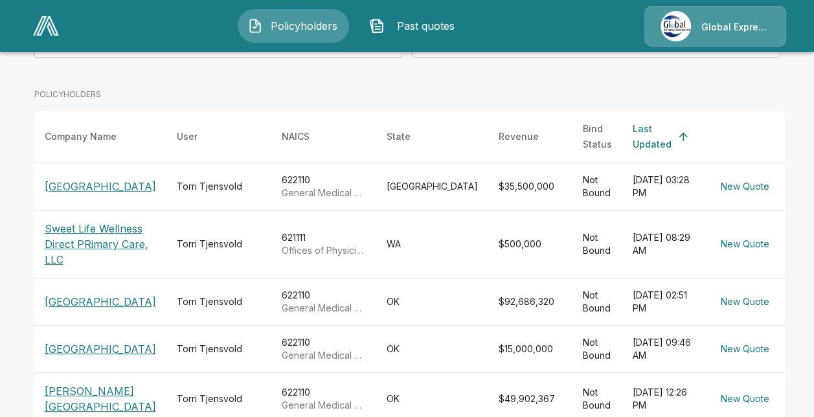
scroll to position [194, 0]
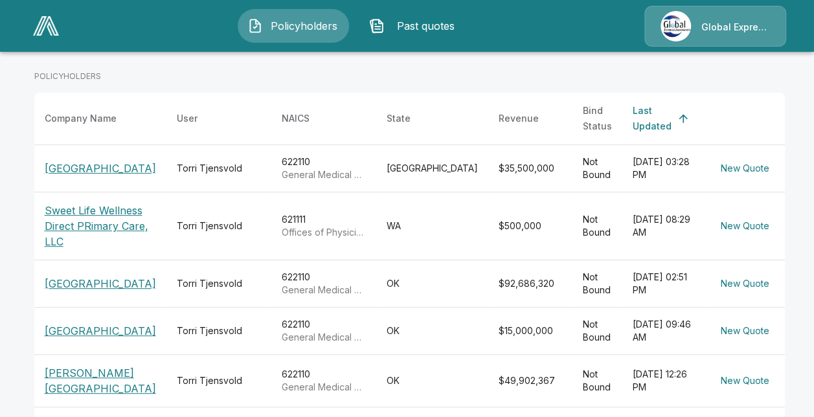
click at [97, 339] on p "[GEOGRAPHIC_DATA]" at bounding box center [100, 331] width 111 height 16
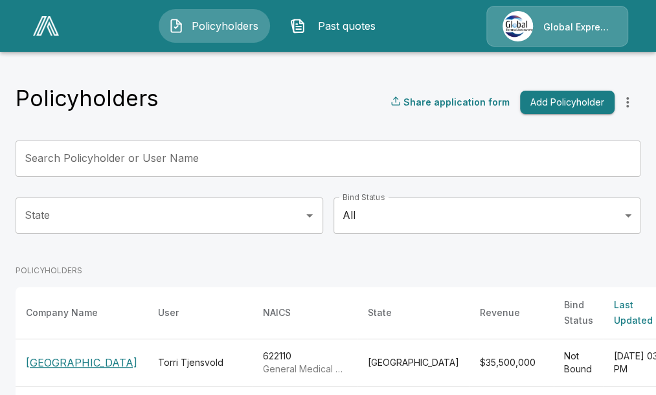
click at [281, 89] on div "Policyholders Share application form Add Policyholder" at bounding box center [328, 102] width 625 height 35
drag, startPoint x: 468, startPoint y: 1, endPoint x: 284, endPoint y: 104, distance: 210.8
click at [284, 104] on div "Policyholders Share application form Add Policyholder" at bounding box center [328, 102] width 625 height 35
click at [635, 98] on icon "more" at bounding box center [628, 103] width 16 height 16
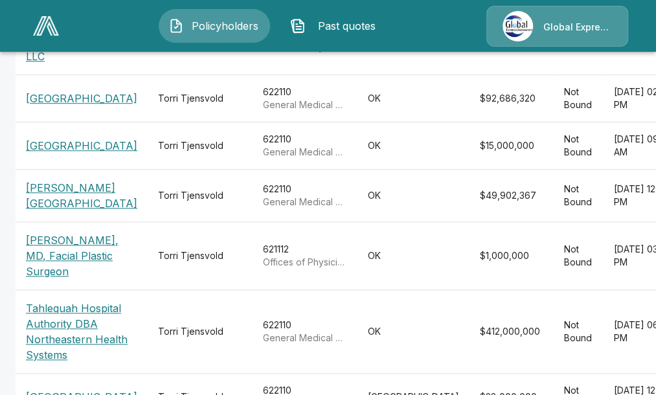
scroll to position [453, 0]
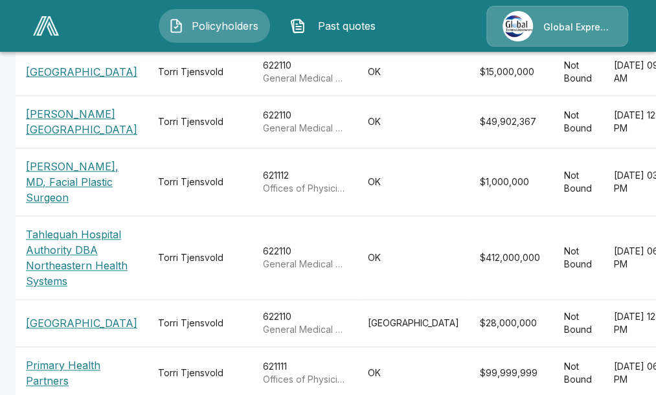
click at [48, 80] on p "[GEOGRAPHIC_DATA]" at bounding box center [81, 72] width 111 height 16
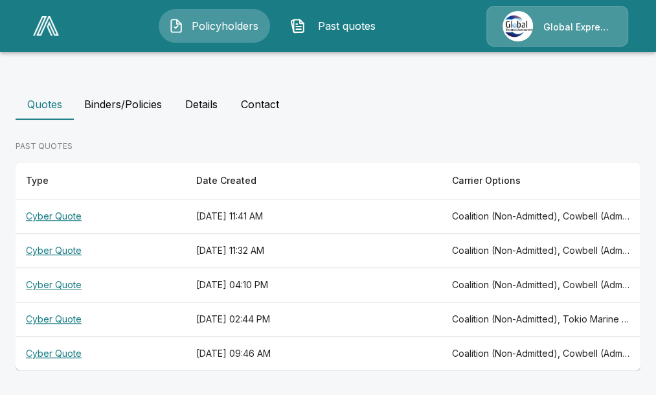
scroll to position [298, 0]
click at [68, 214] on th "Cyber Quote" at bounding box center [101, 217] width 170 height 34
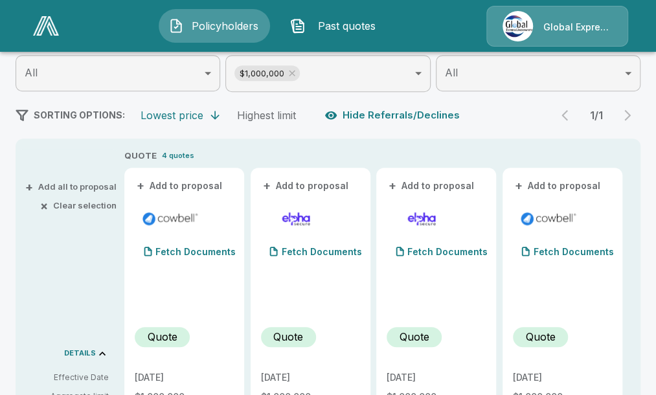
scroll to position [194, 0]
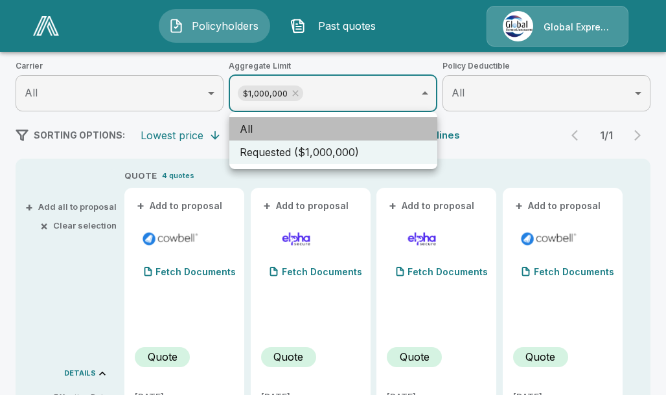
click at [238, 126] on li "All" at bounding box center [333, 128] width 208 height 23
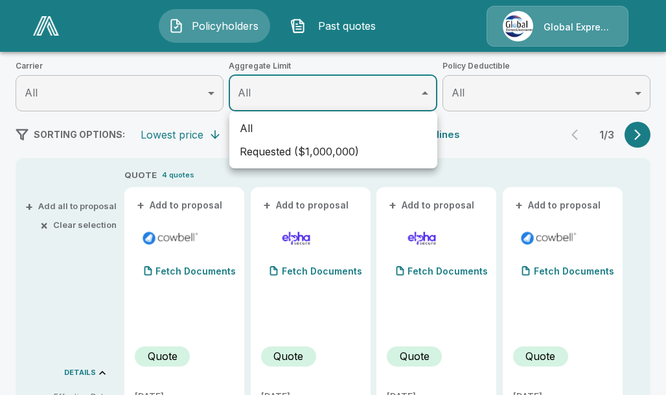
click at [630, 133] on div at bounding box center [333, 197] width 666 height 395
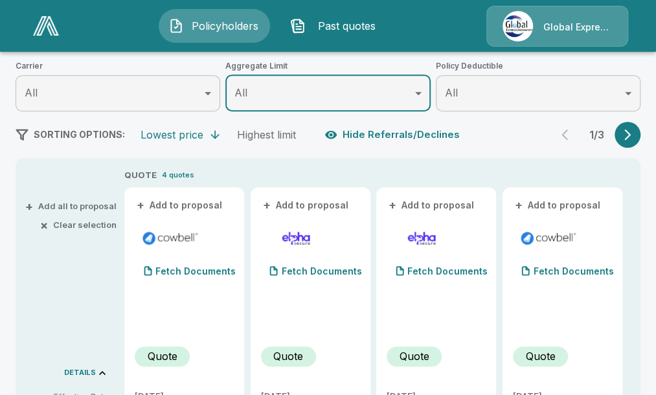
click at [630, 133] on button "button" at bounding box center [628, 135] width 26 height 26
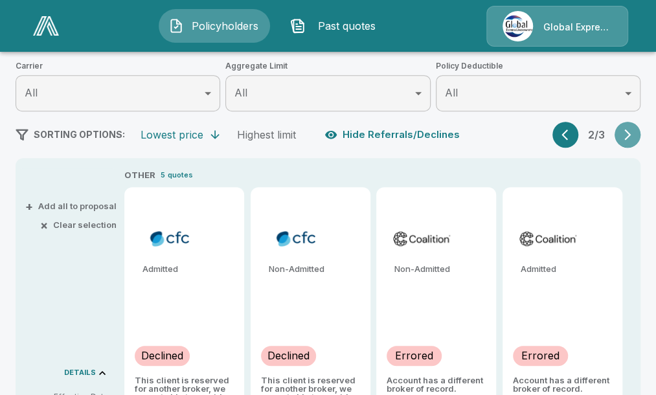
click at [630, 133] on button "button" at bounding box center [628, 135] width 26 height 26
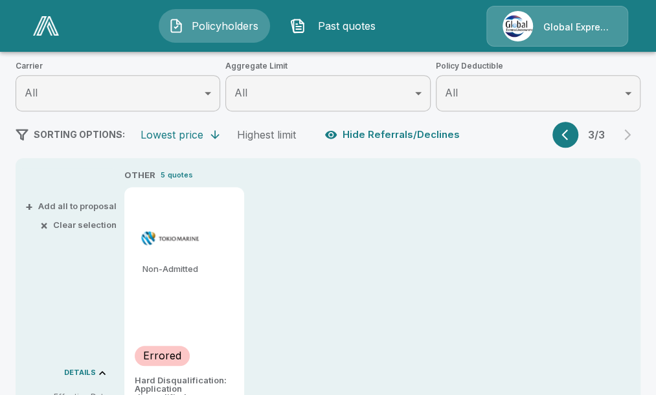
click at [575, 135] on icon "button" at bounding box center [568, 134] width 13 height 13
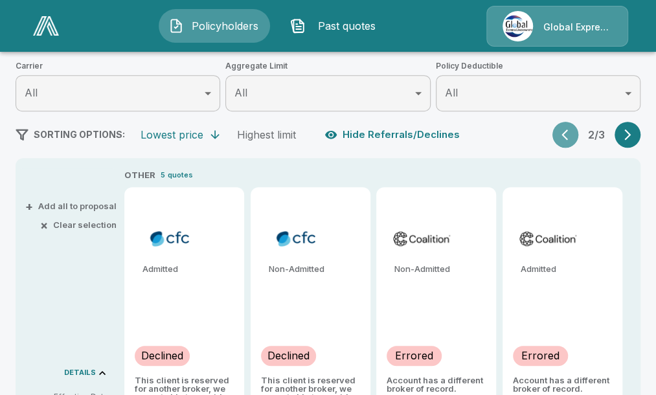
click at [575, 134] on icon "button" at bounding box center [568, 134] width 13 height 13
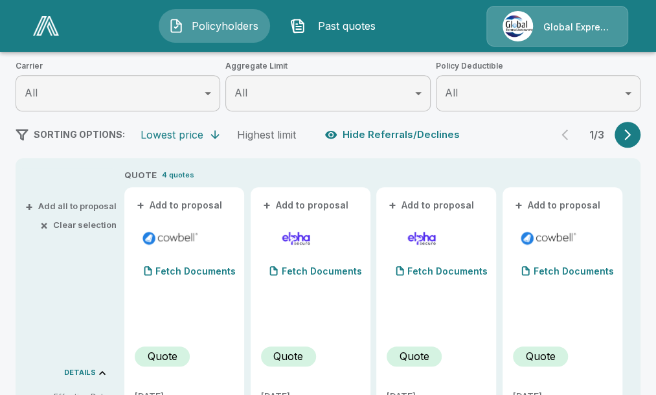
click at [634, 130] on button "button" at bounding box center [628, 135] width 26 height 26
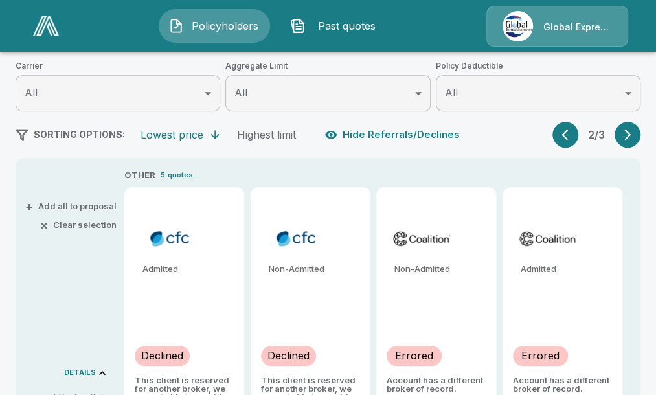
click at [630, 129] on button "button" at bounding box center [628, 135] width 26 height 26
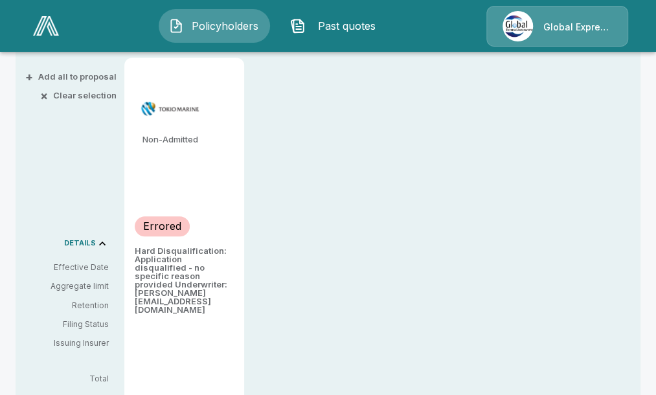
scroll to position [130, 0]
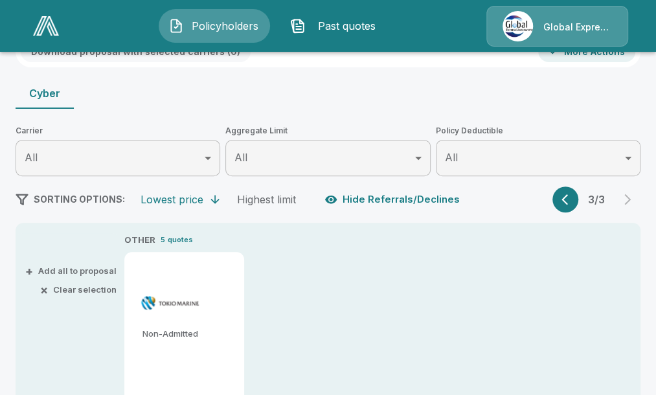
click at [573, 195] on icon "button" at bounding box center [568, 199] width 13 height 13
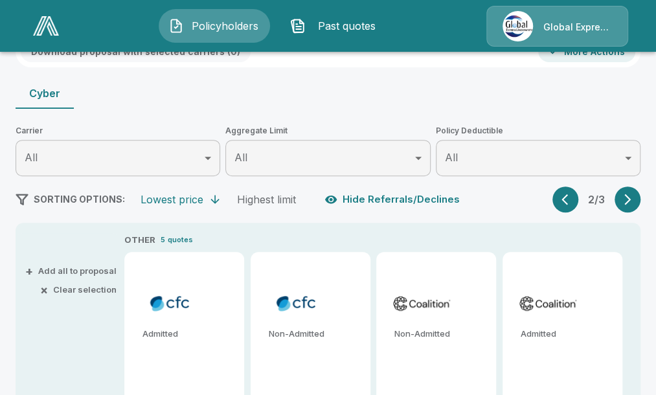
click at [575, 199] on icon "button" at bounding box center [568, 199] width 13 height 13
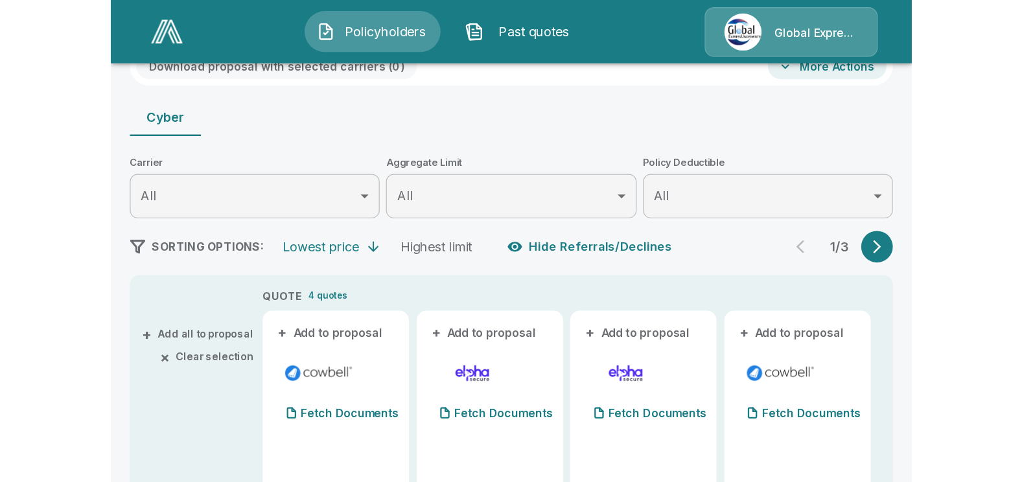
scroll to position [65, 0]
